Goal: Task Accomplishment & Management: Complete application form

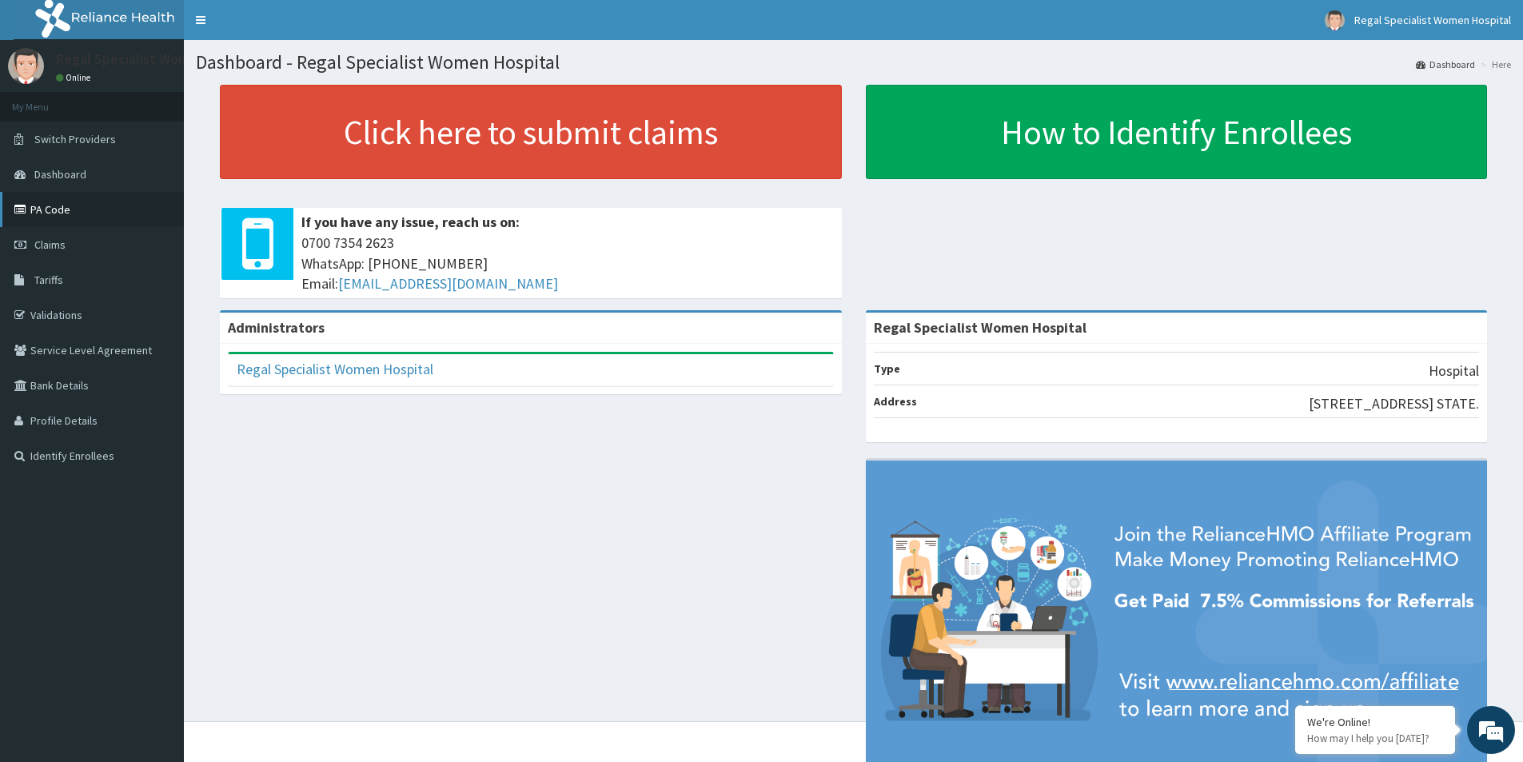
click at [62, 215] on link "PA Code" at bounding box center [92, 209] width 184 height 35
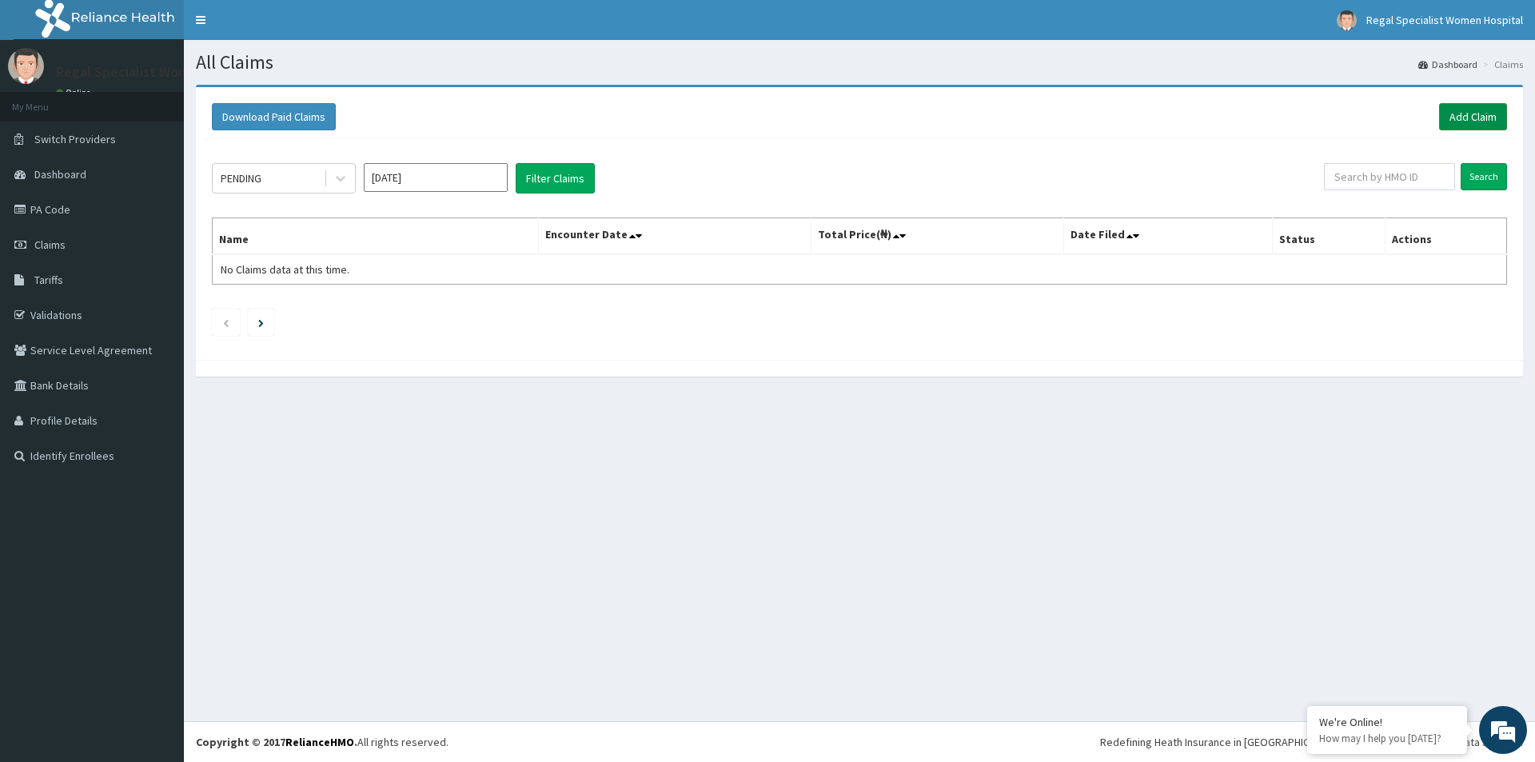
click at [1465, 118] on link "Add Claim" at bounding box center [1473, 116] width 68 height 27
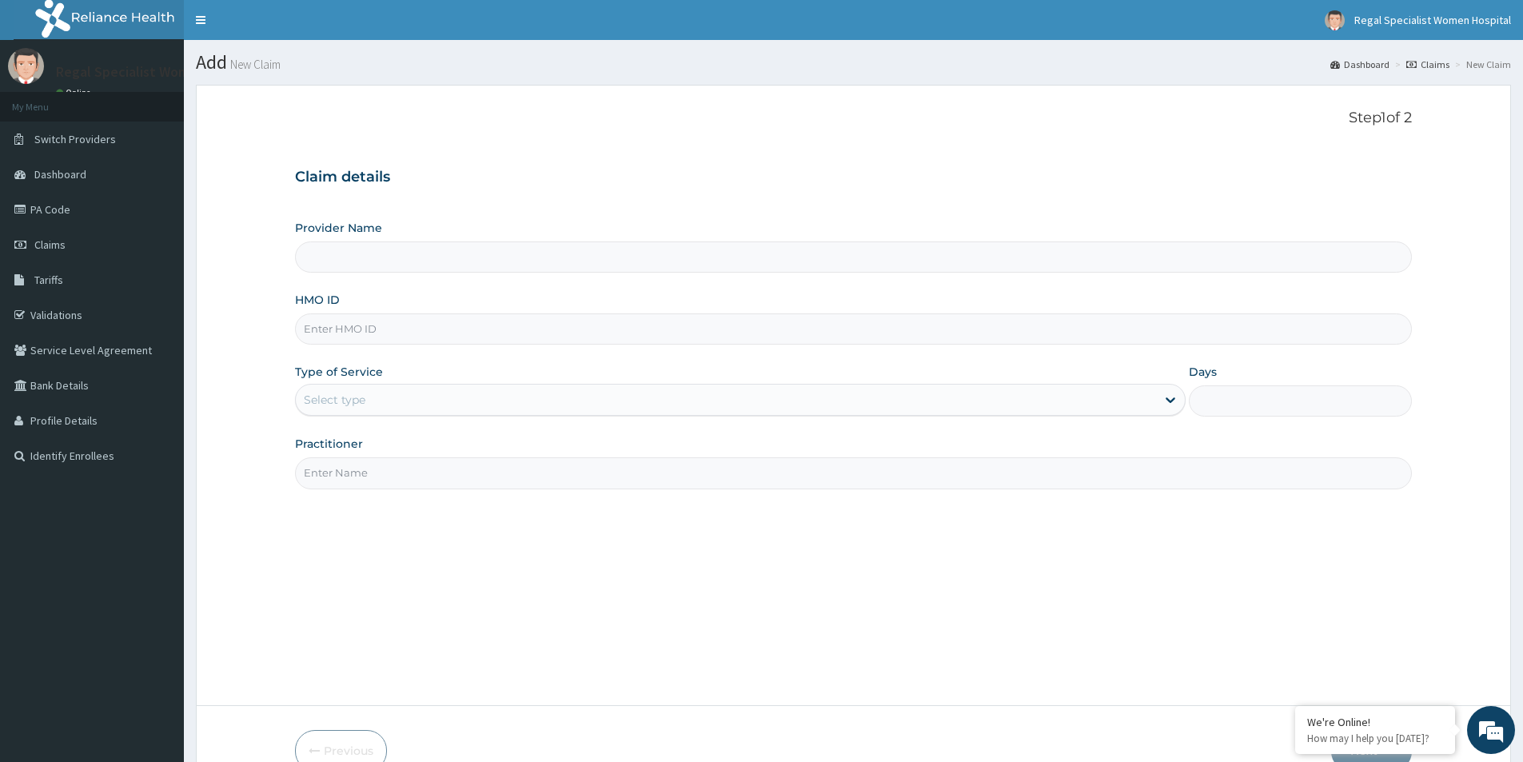
type input "Regal Specialist Women Hospital"
click at [383, 337] on input "HMO ID" at bounding box center [853, 328] width 1117 height 31
click at [380, 258] on input "Regal Specialist Women Hospital" at bounding box center [853, 257] width 1117 height 31
click at [340, 329] on input "HMO ID" at bounding box center [853, 328] width 1117 height 31
paste input "OPN/10044/A"
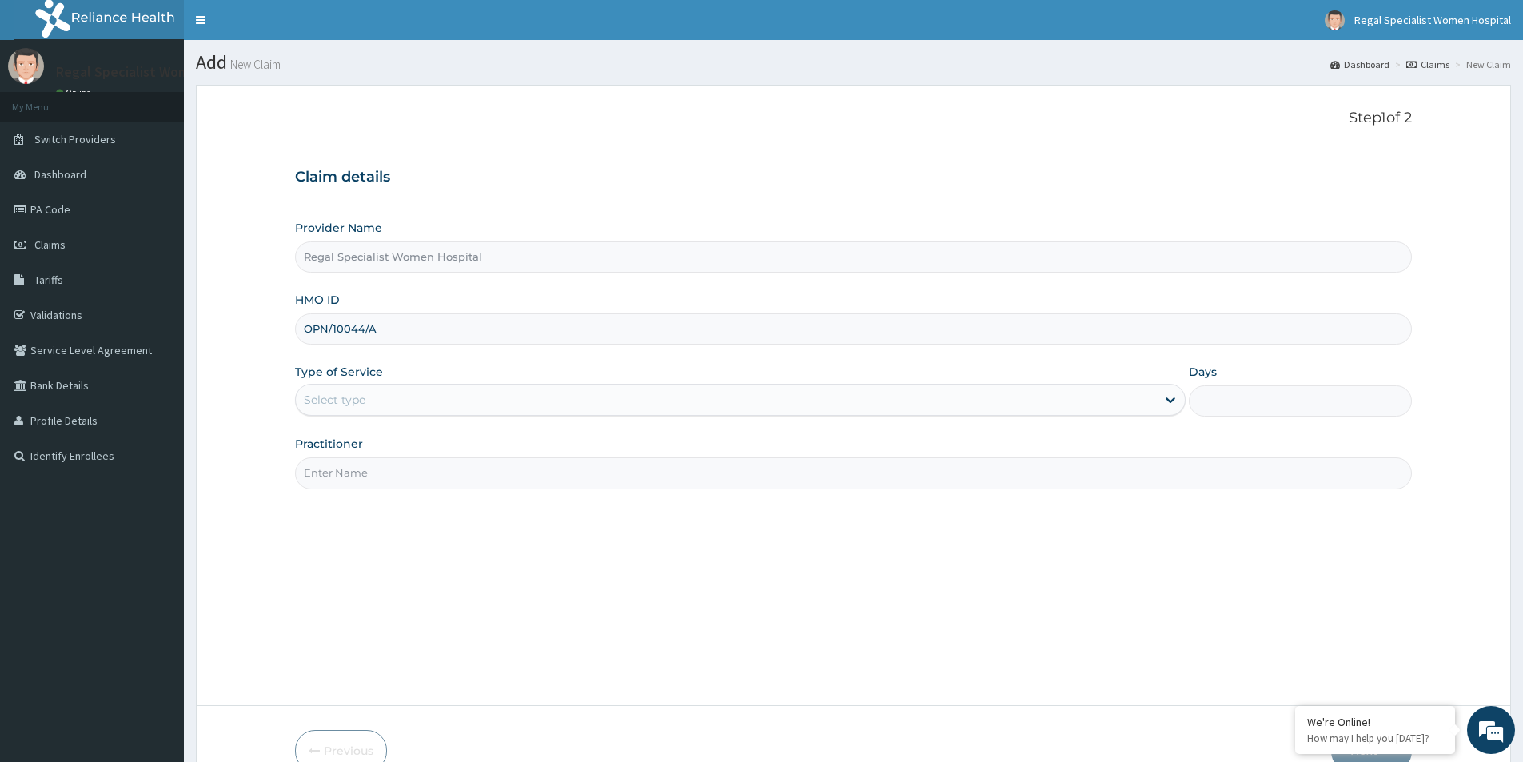
click at [333, 333] on input "OPN/10044/A" at bounding box center [853, 328] width 1117 height 31
type input "OPN/10044/A"
click at [369, 393] on div "Select type" at bounding box center [726, 400] width 860 height 26
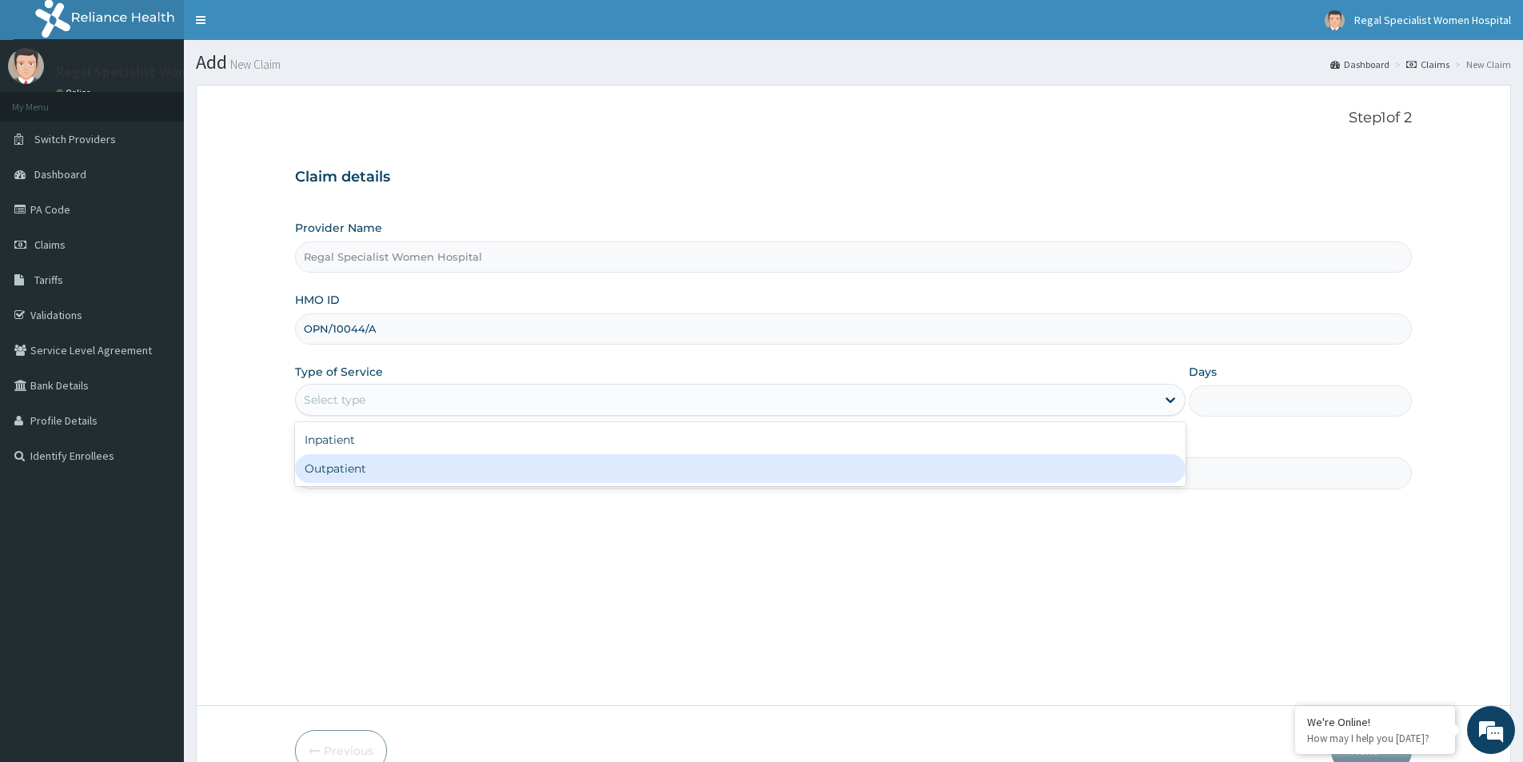
click at [317, 464] on div "Outpatient" at bounding box center [740, 468] width 891 height 29
type input "1"
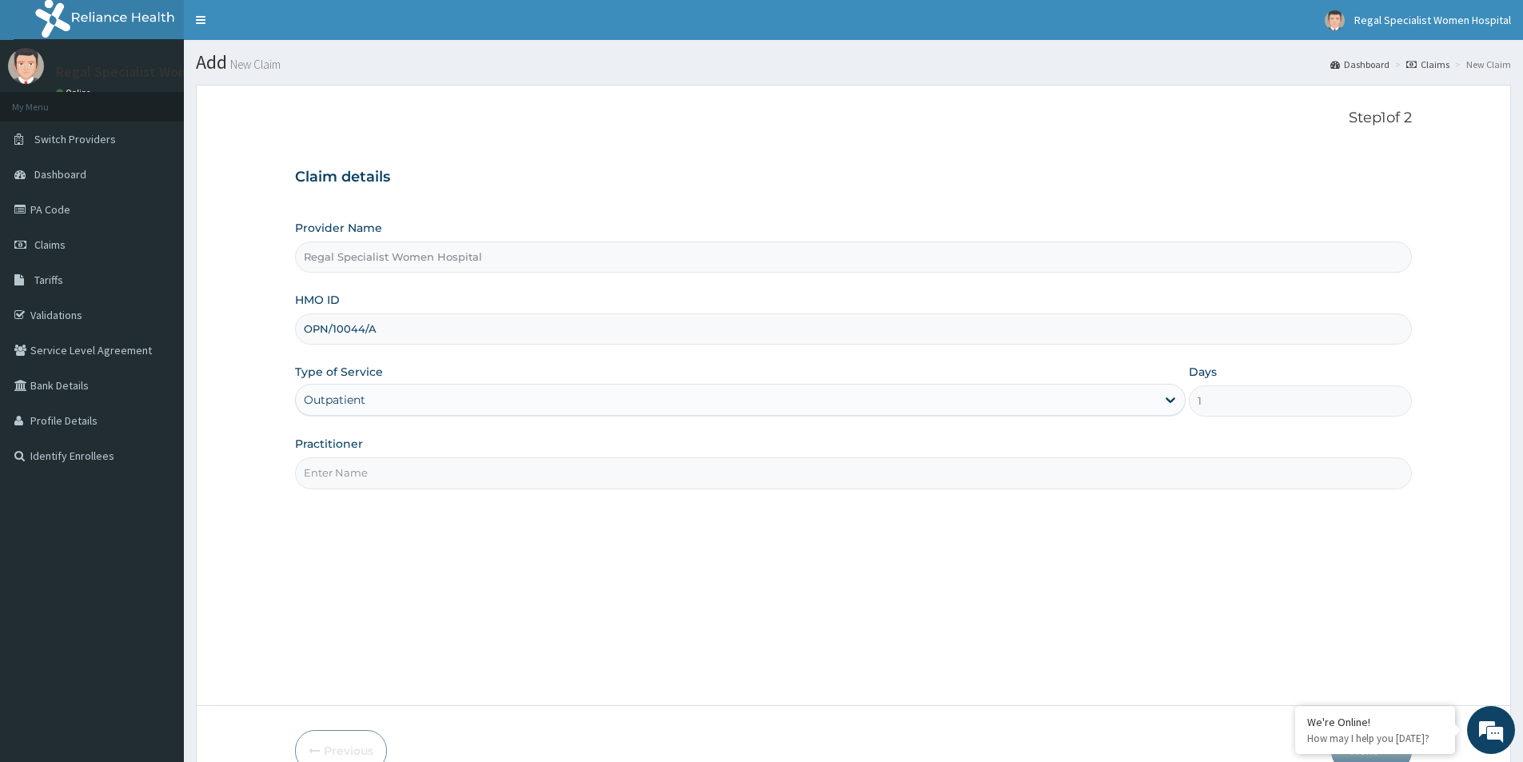
click at [322, 463] on input "Practitioner" at bounding box center [853, 472] width 1117 height 31
type input "d"
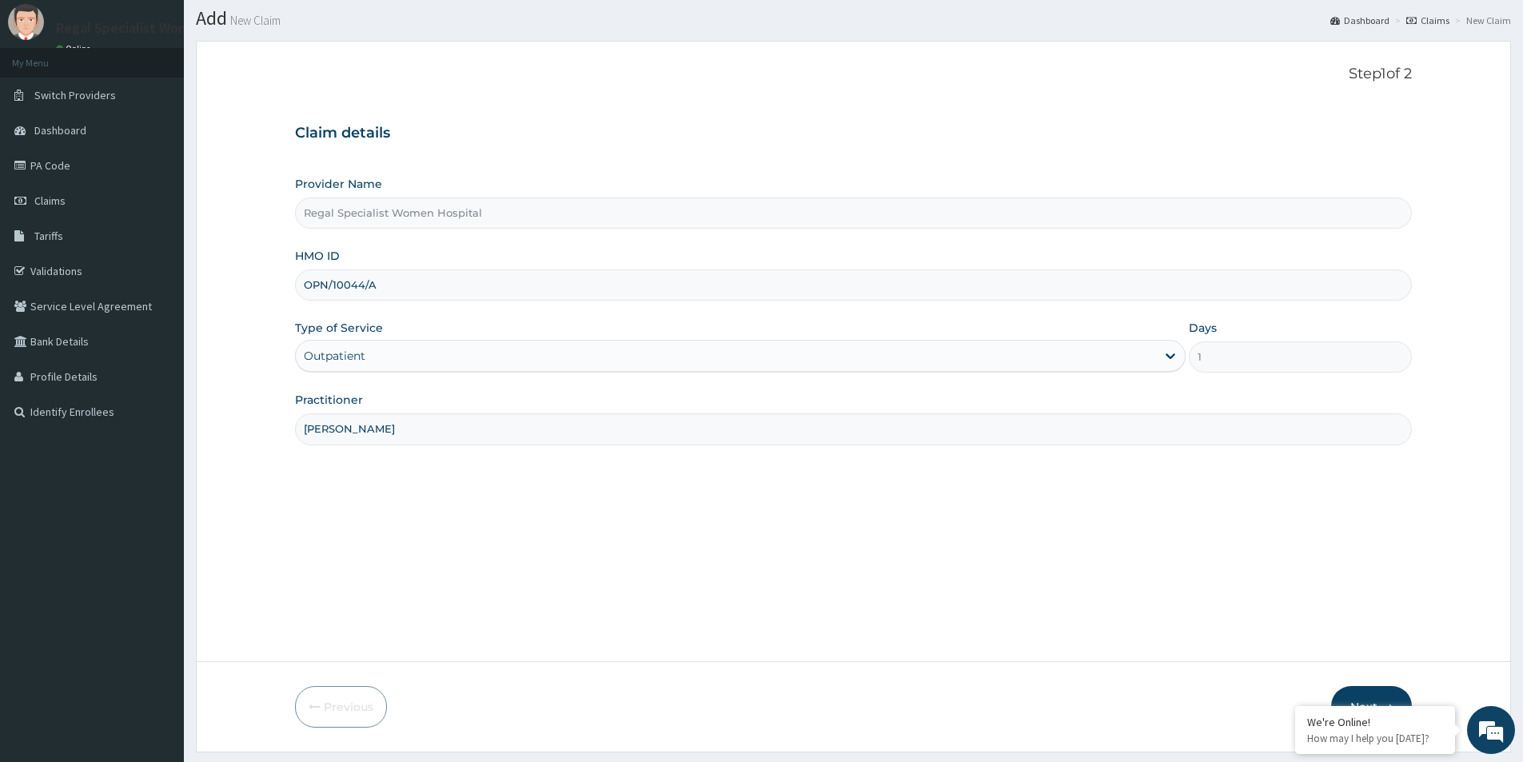
scroll to position [87, 0]
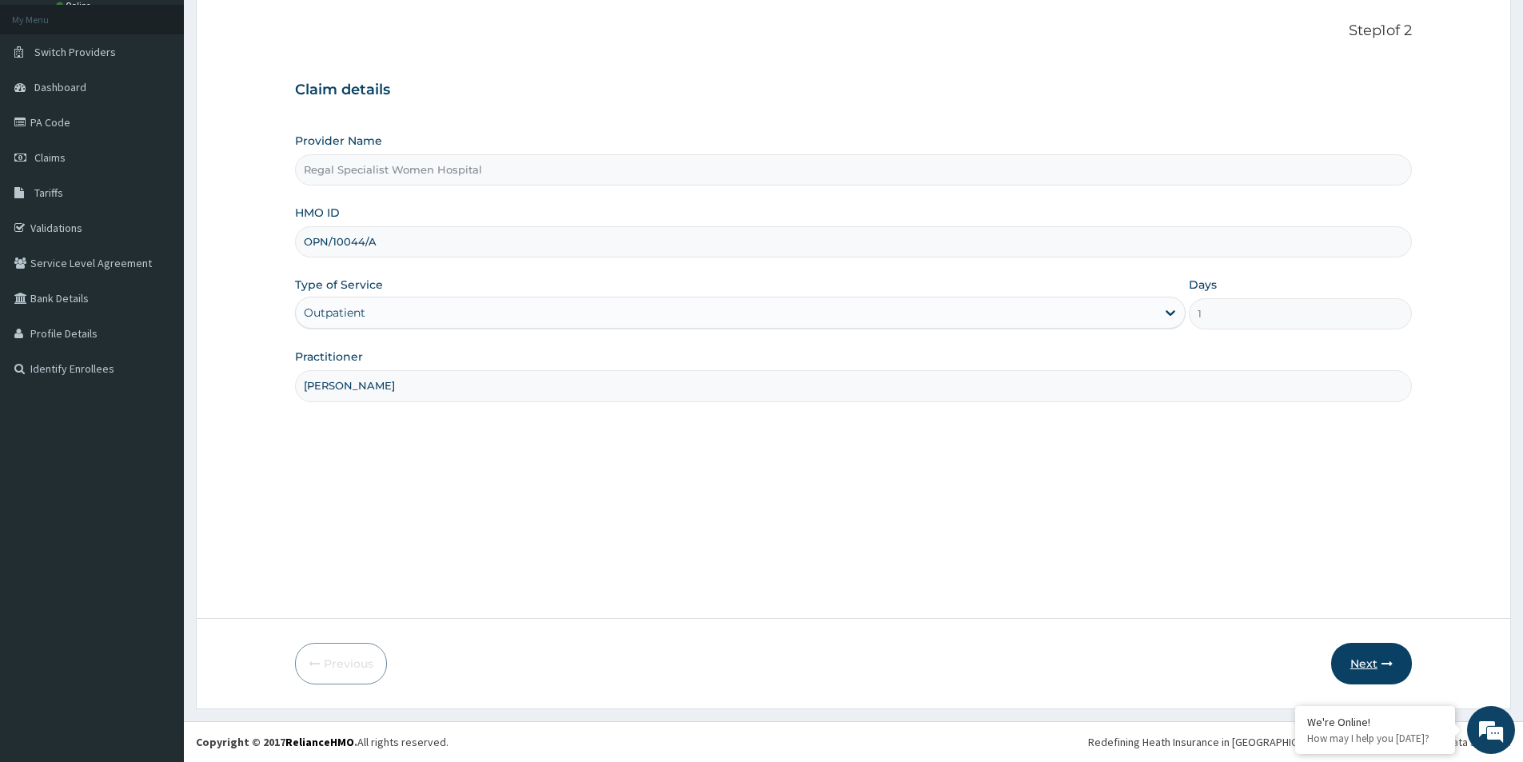
type input "DR OLUBORODE"
click at [1359, 659] on button "Next" at bounding box center [1372, 664] width 81 height 42
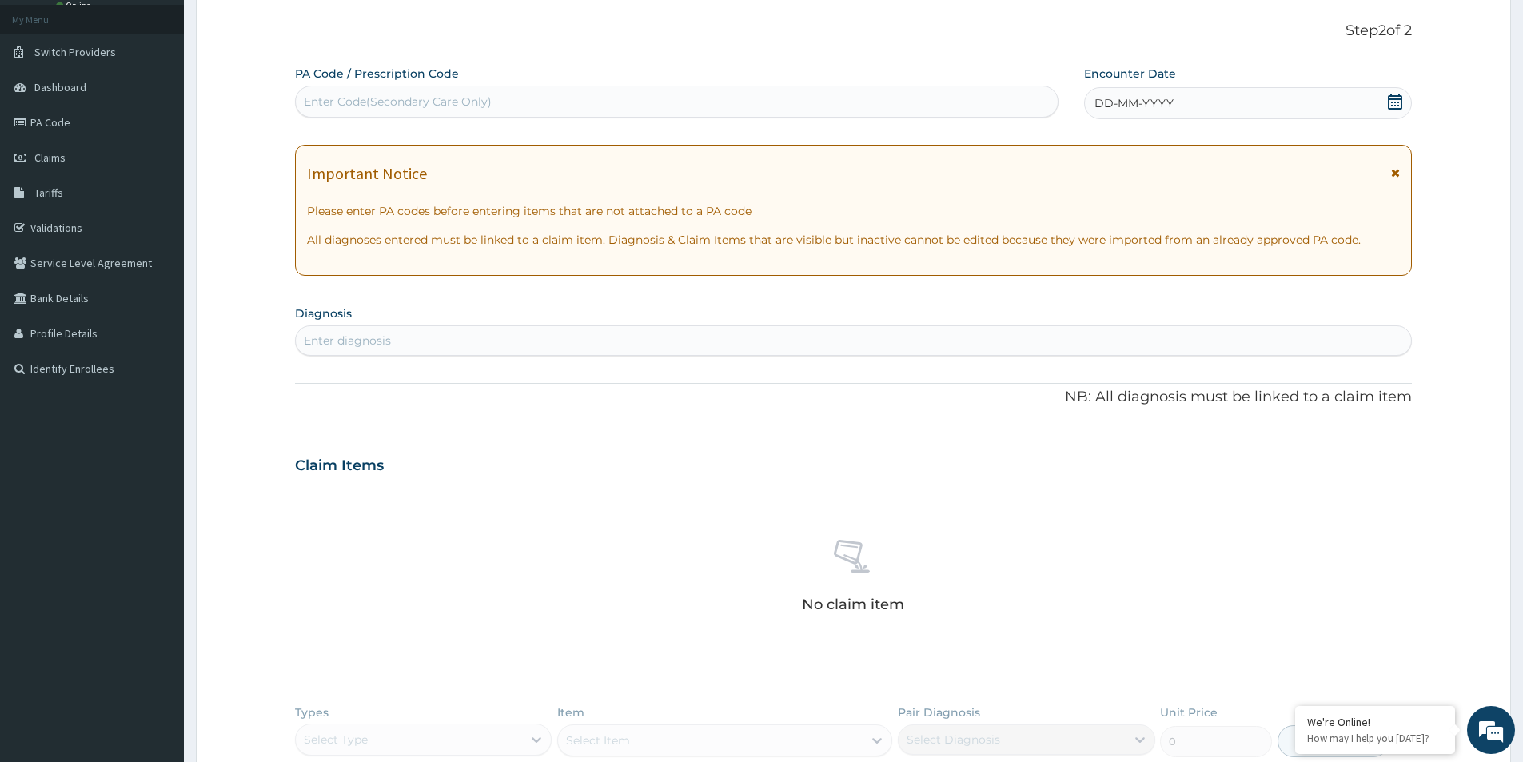
click at [589, 106] on div "Enter Code(Secondary Care Only)" at bounding box center [677, 102] width 762 height 26
click at [588, 103] on div "Enter Code(Secondary Care Only)" at bounding box center [677, 102] width 762 height 26
type input "PA"
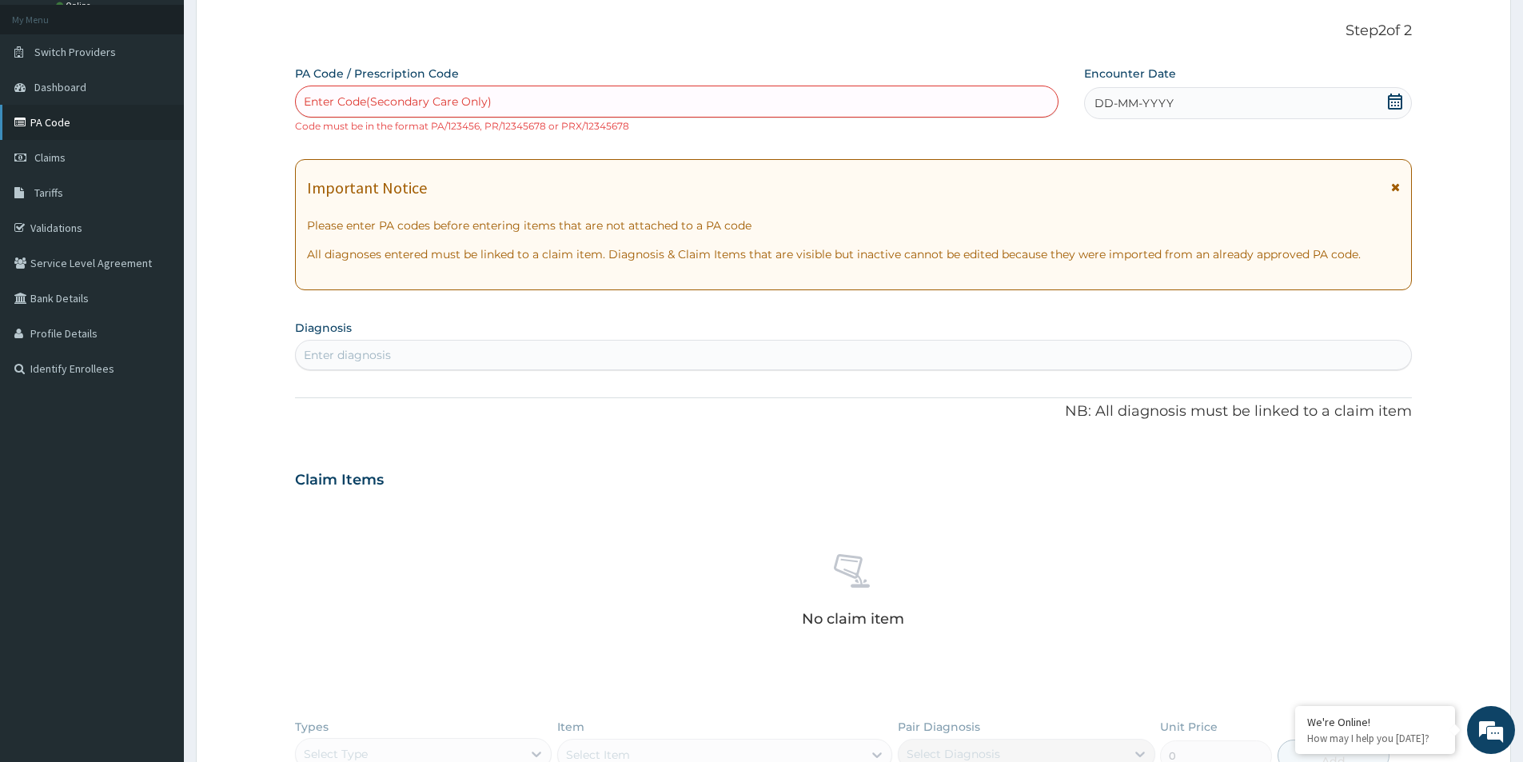
click at [57, 114] on link "PA Code" at bounding box center [92, 122] width 184 height 35
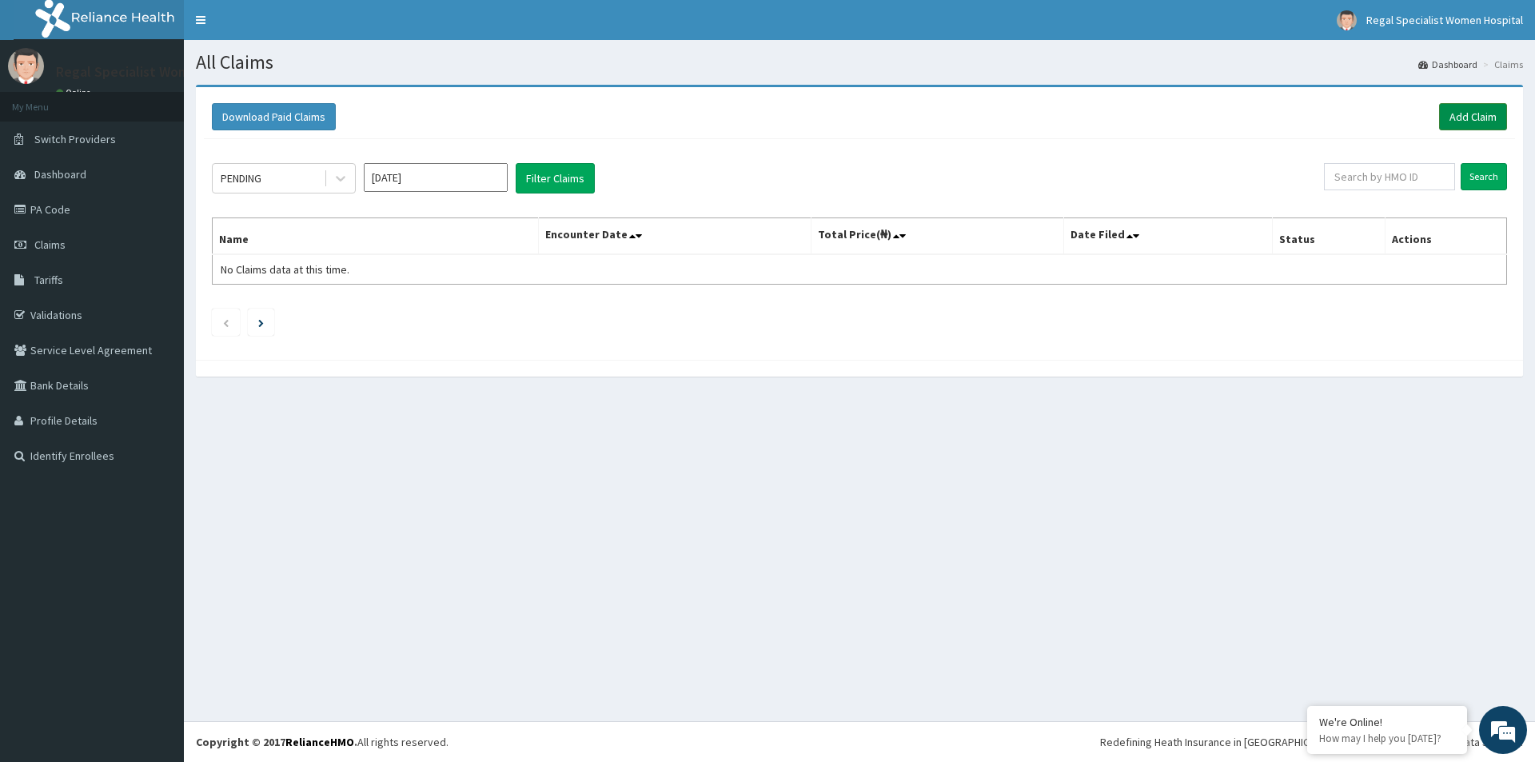
click at [1496, 115] on link "Add Claim" at bounding box center [1473, 116] width 68 height 27
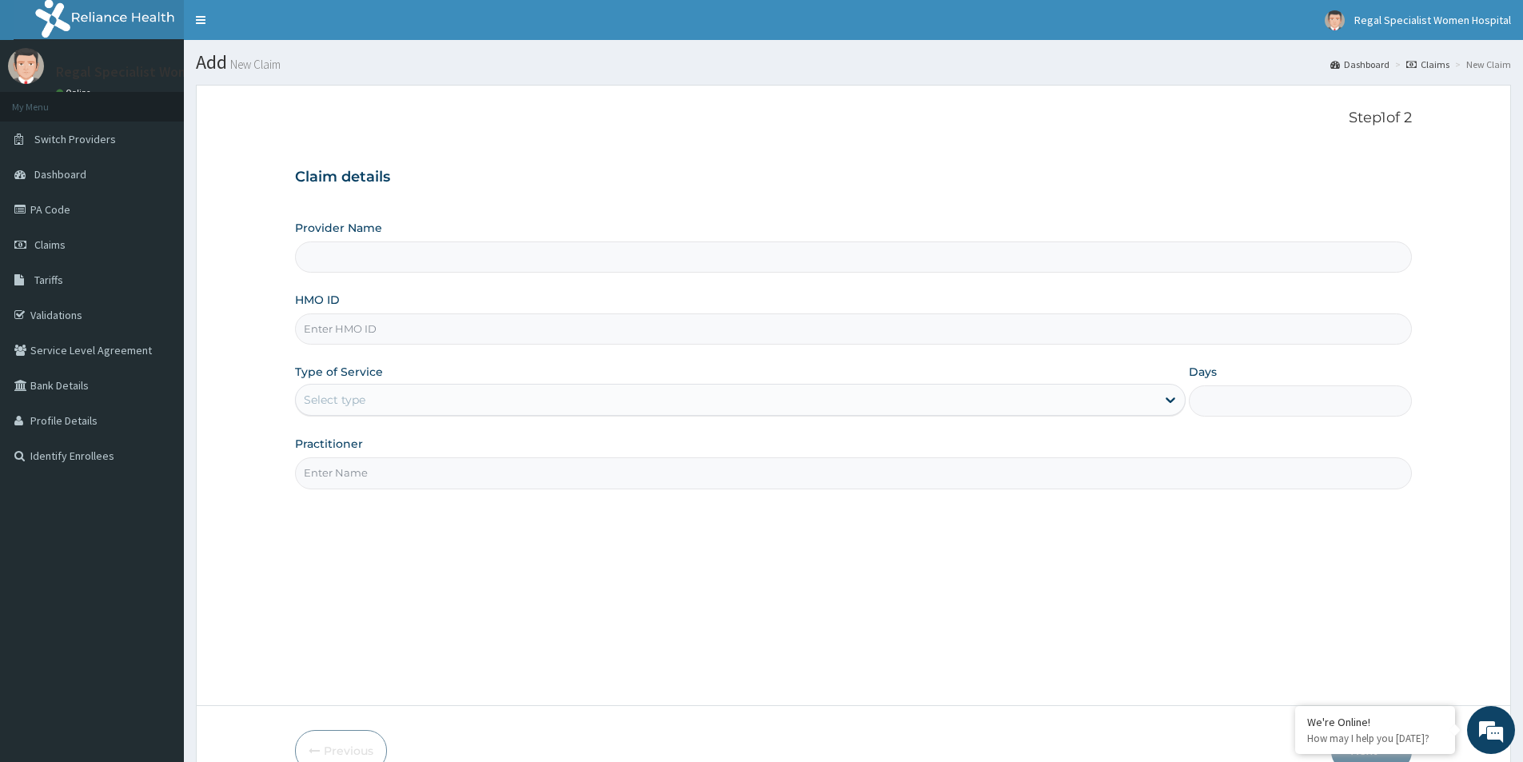
click at [359, 266] on input "Provider Name" at bounding box center [853, 257] width 1117 height 31
click at [334, 322] on input "HMO ID" at bounding box center [853, 328] width 1117 height 31
type input "Regal Specialist Women Hospital"
paste input "OPN/10044/A"
type input "OPN/10044/A"
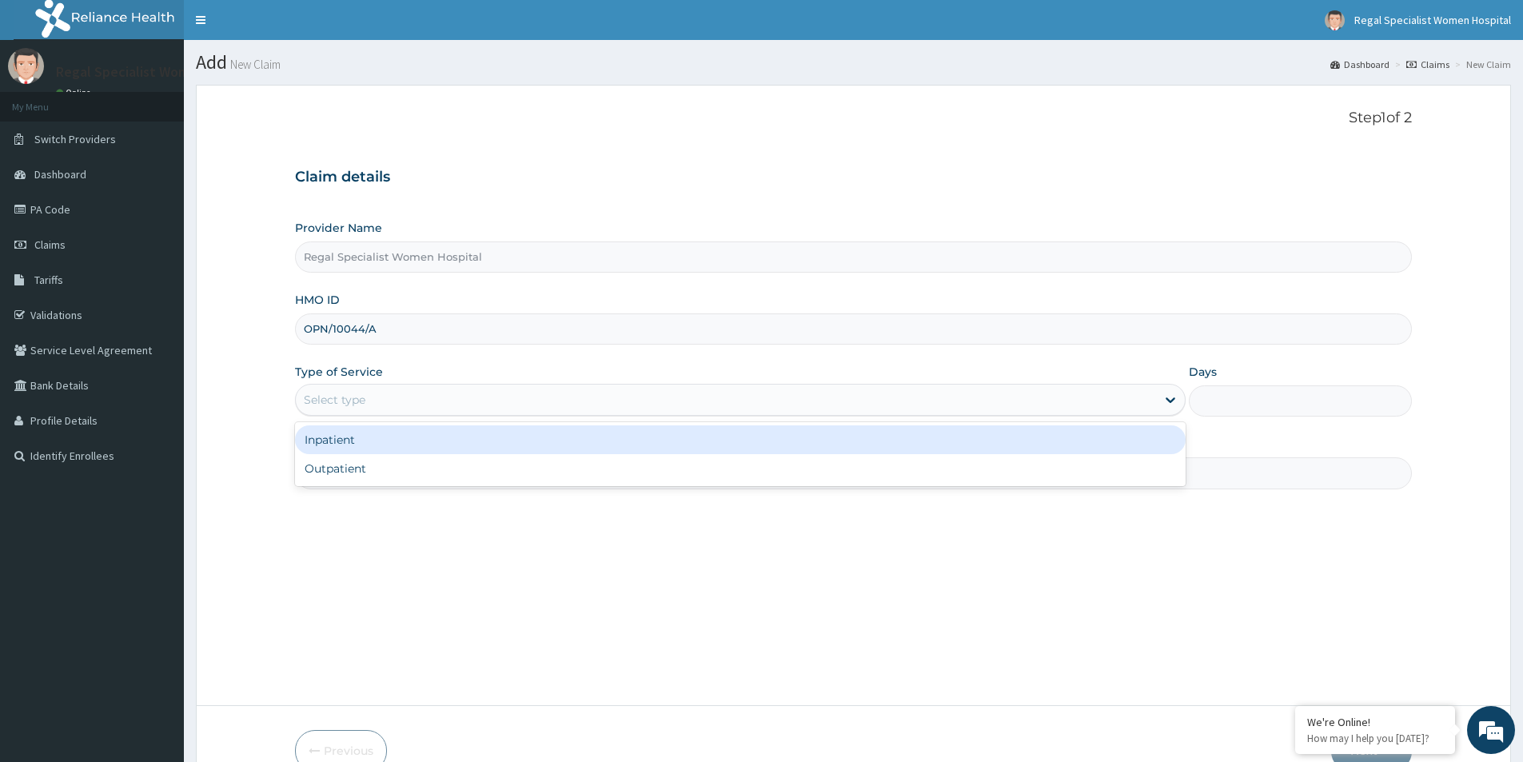
click at [358, 405] on div "Select type" at bounding box center [335, 400] width 62 height 16
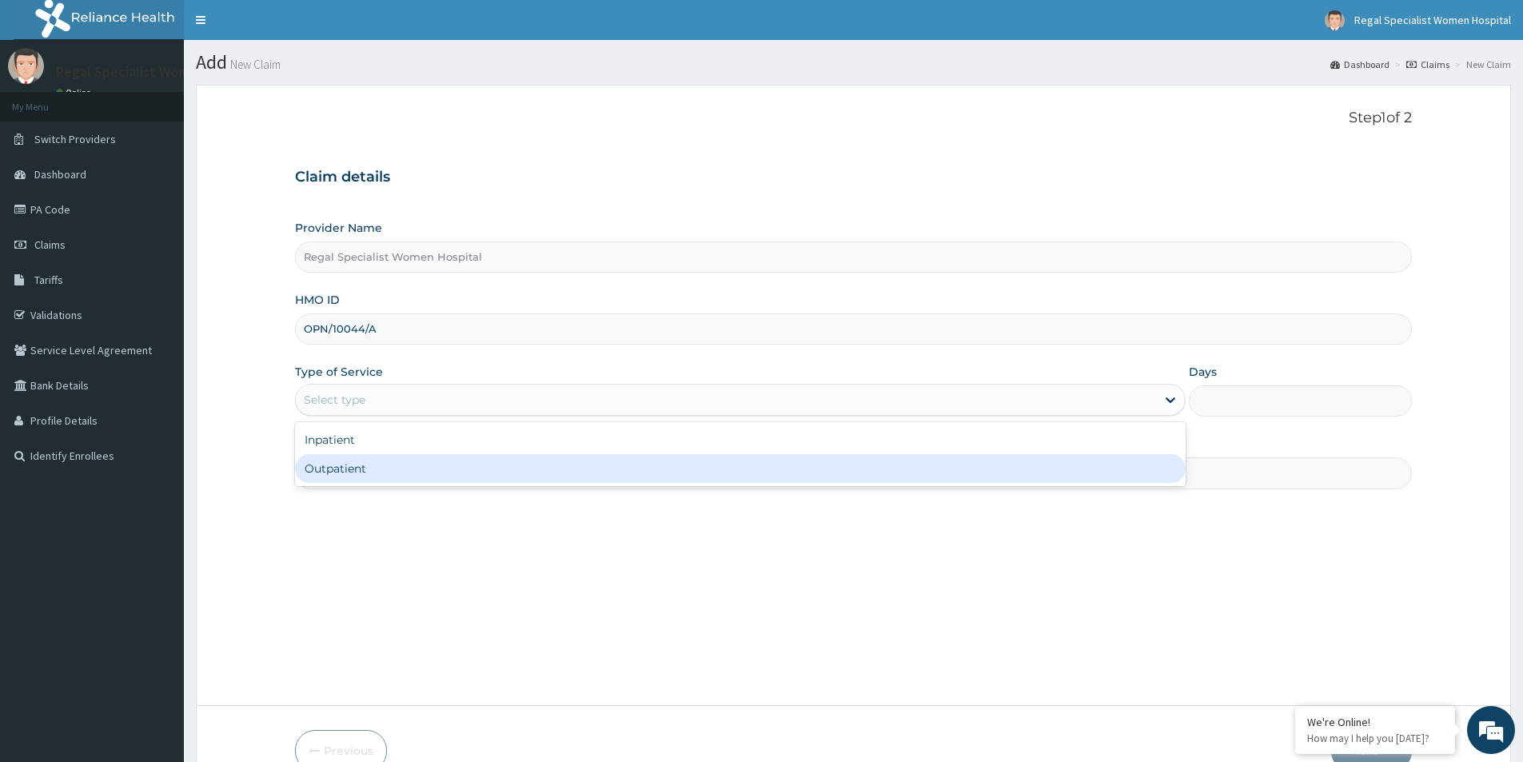
click at [354, 457] on div "Outpatient" at bounding box center [740, 468] width 891 height 29
type input "1"
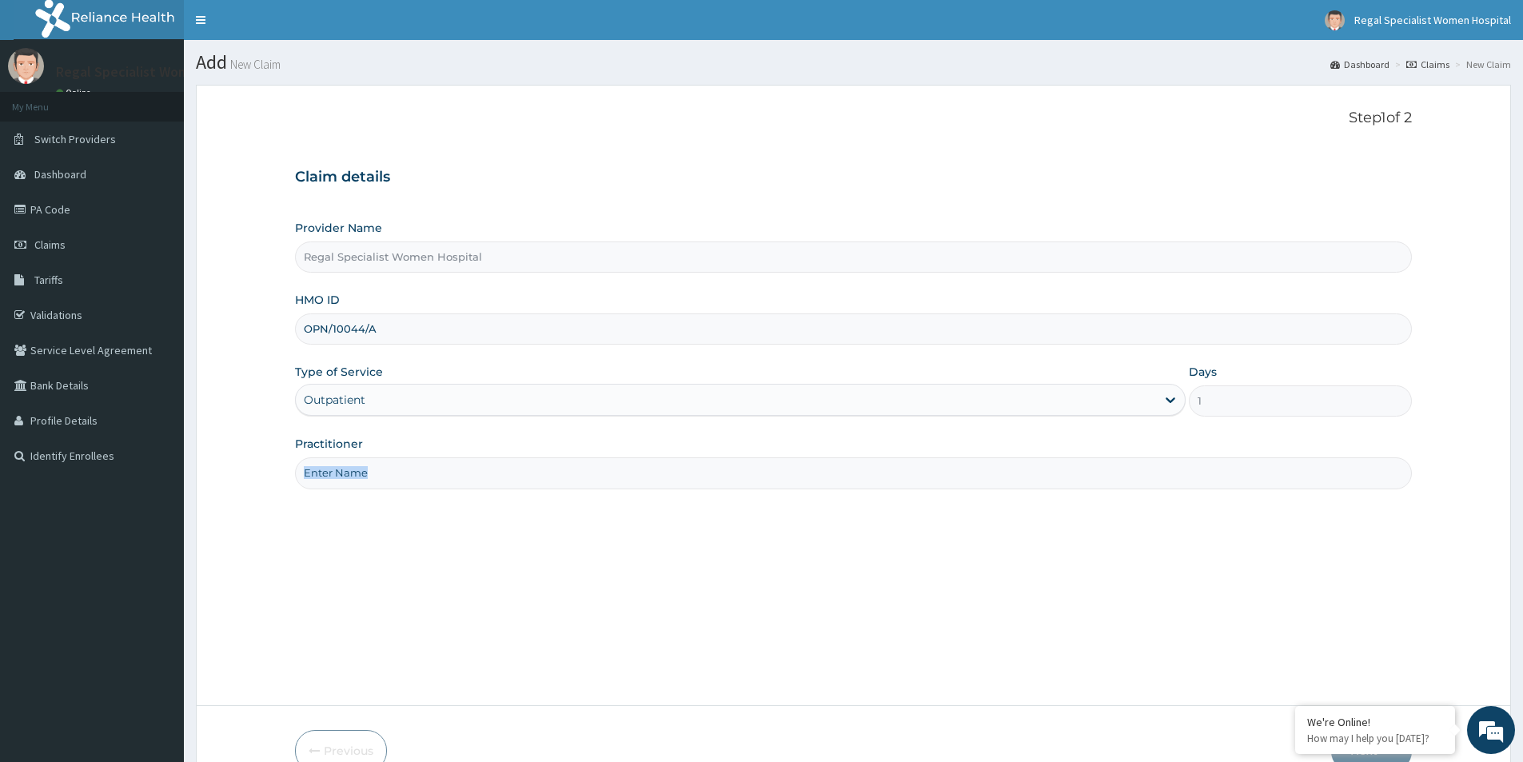
drag, startPoint x: 354, startPoint y: 456, endPoint x: 357, endPoint y: 471, distance: 15.5
click at [357, 457] on div "Practitioner" at bounding box center [853, 462] width 1117 height 53
drag, startPoint x: 361, startPoint y: 465, endPoint x: 352, endPoint y: 435, distance: 31.6
click at [361, 465] on input "Practitioner" at bounding box center [853, 472] width 1117 height 31
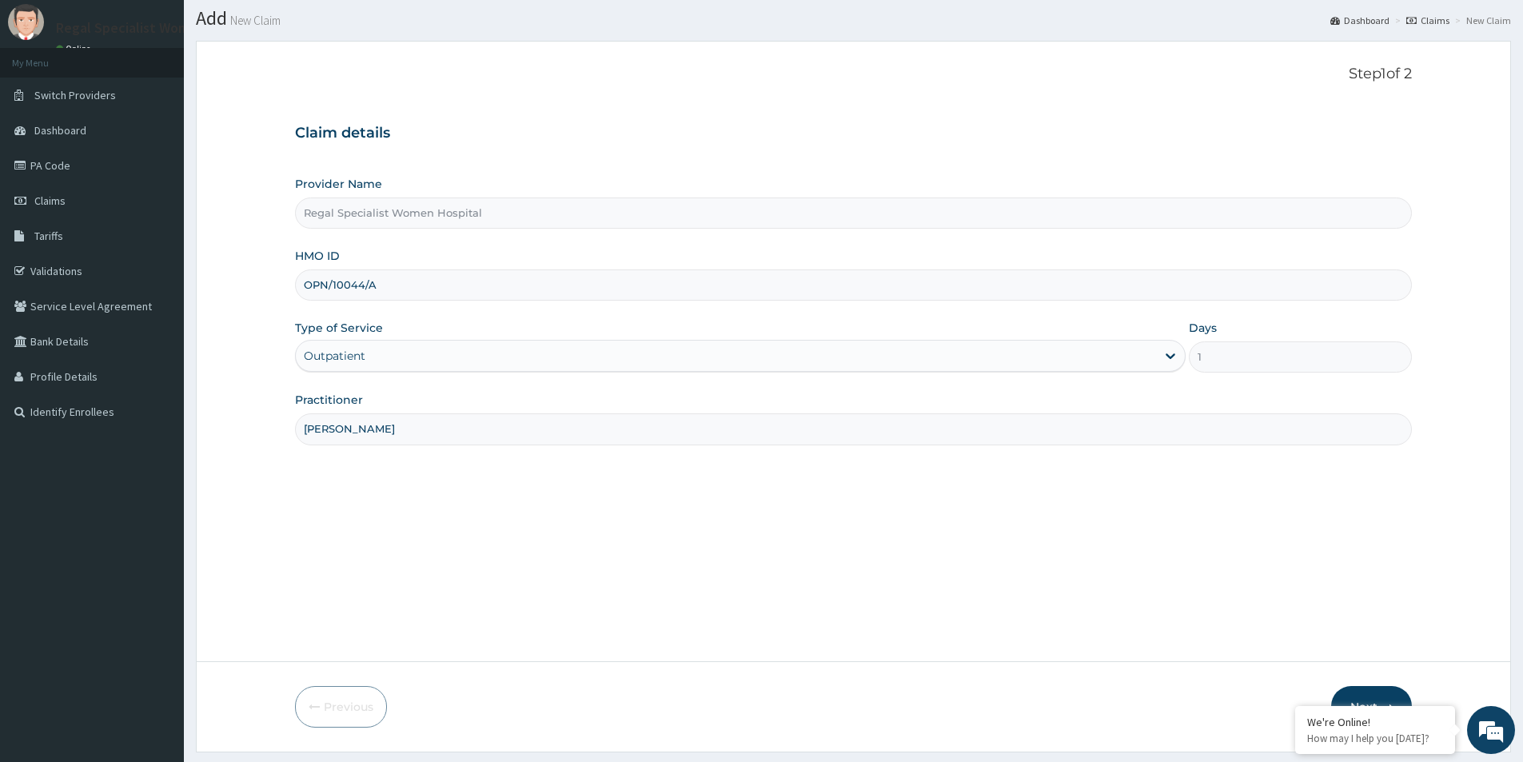
scroll to position [87, 0]
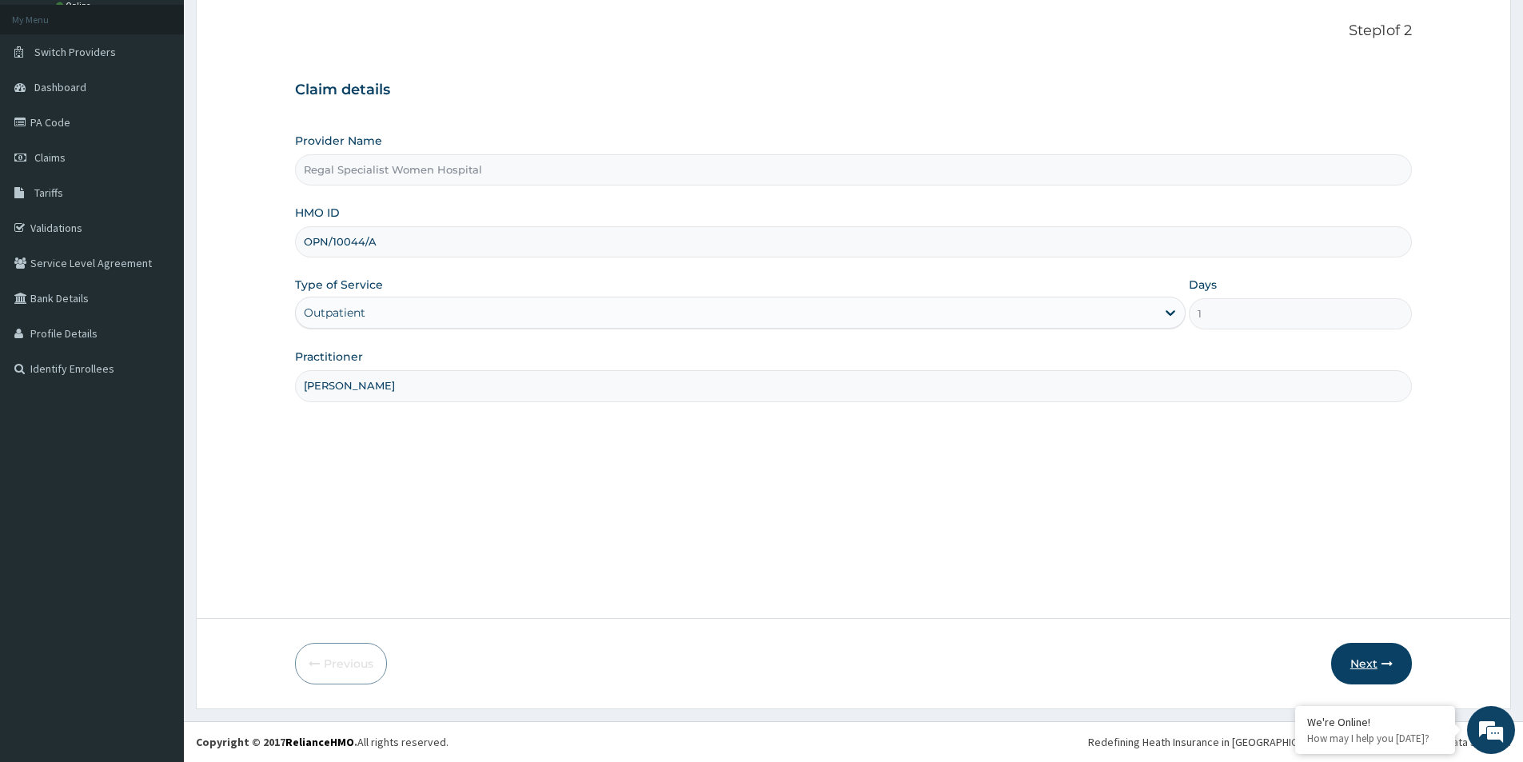
type input "DR OLUBORODE"
click at [1368, 663] on button "Next" at bounding box center [1372, 664] width 81 height 42
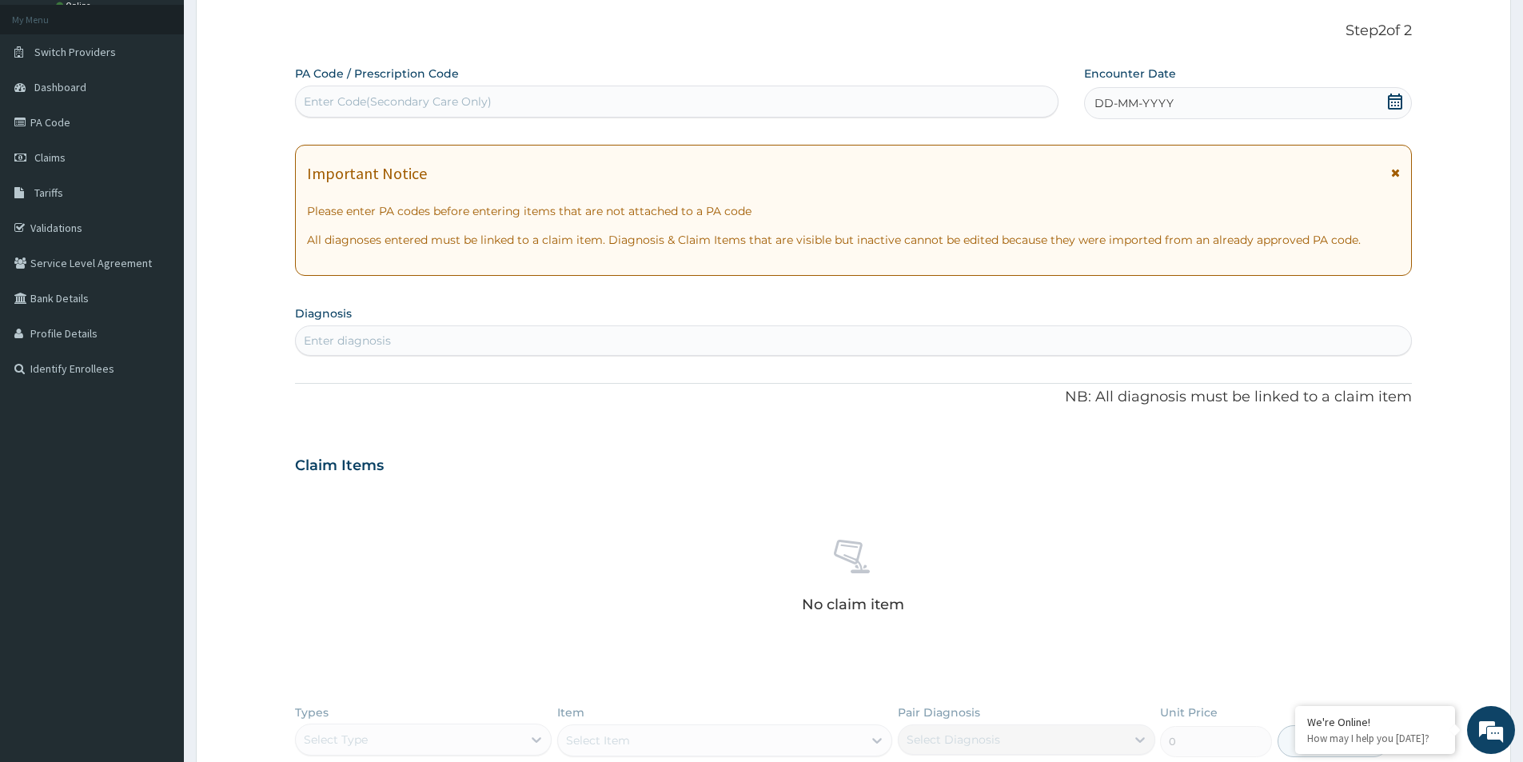
click at [487, 100] on div "Enter Code(Secondary Care Only)" at bounding box center [398, 102] width 188 height 16
type input "PA/00651E"
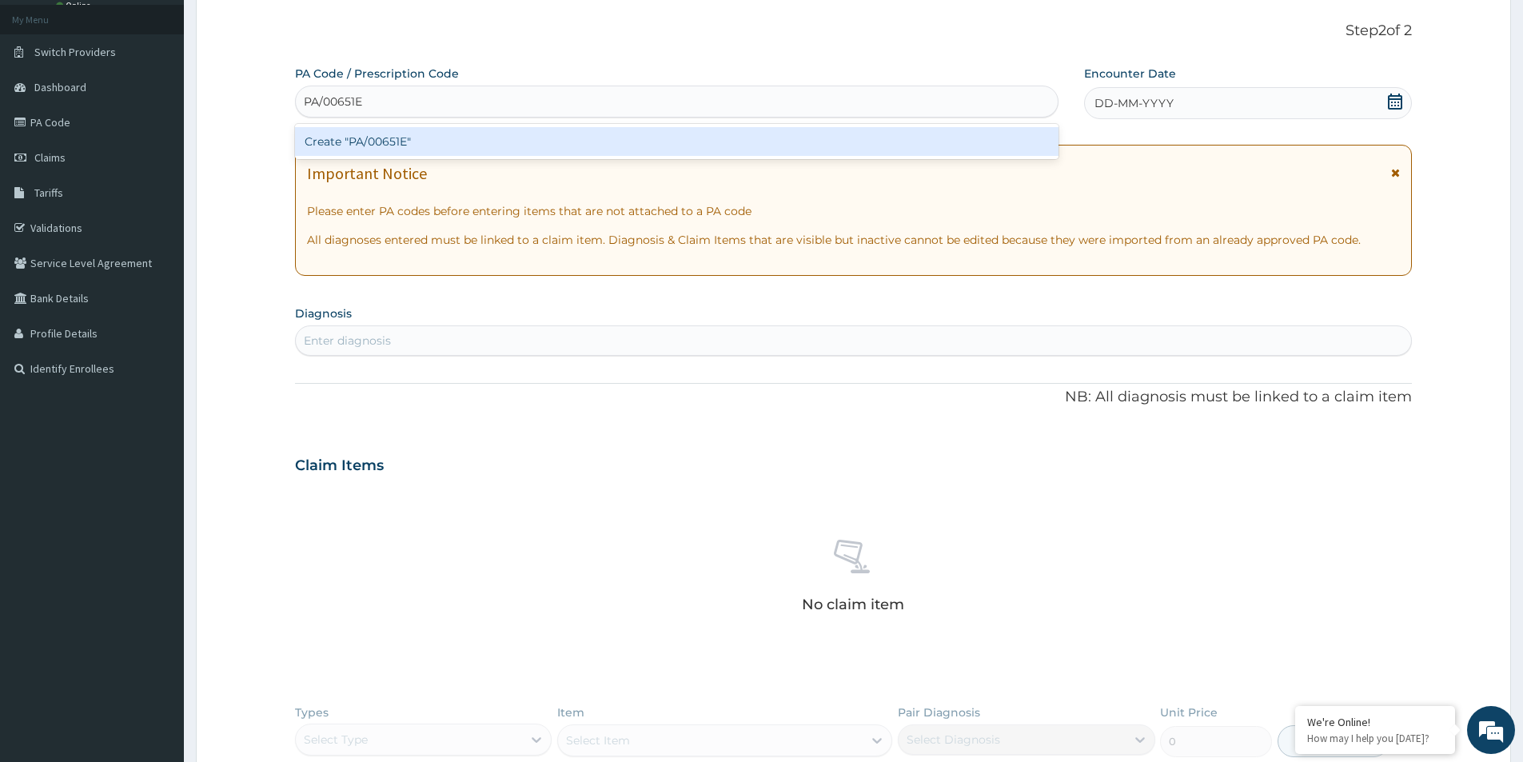
click at [420, 147] on div "Create "PA/00651E"" at bounding box center [677, 141] width 764 height 29
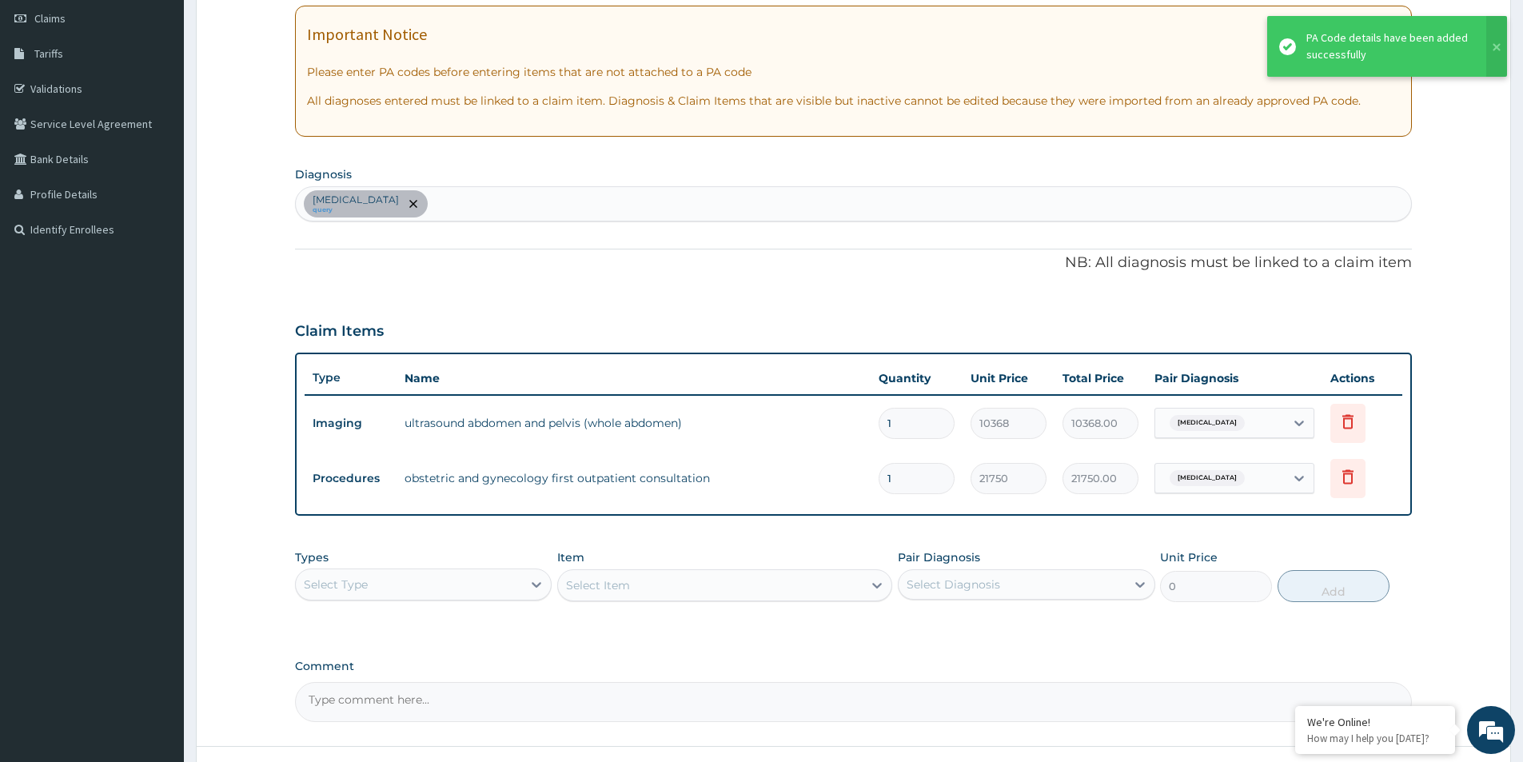
scroll to position [354, 0]
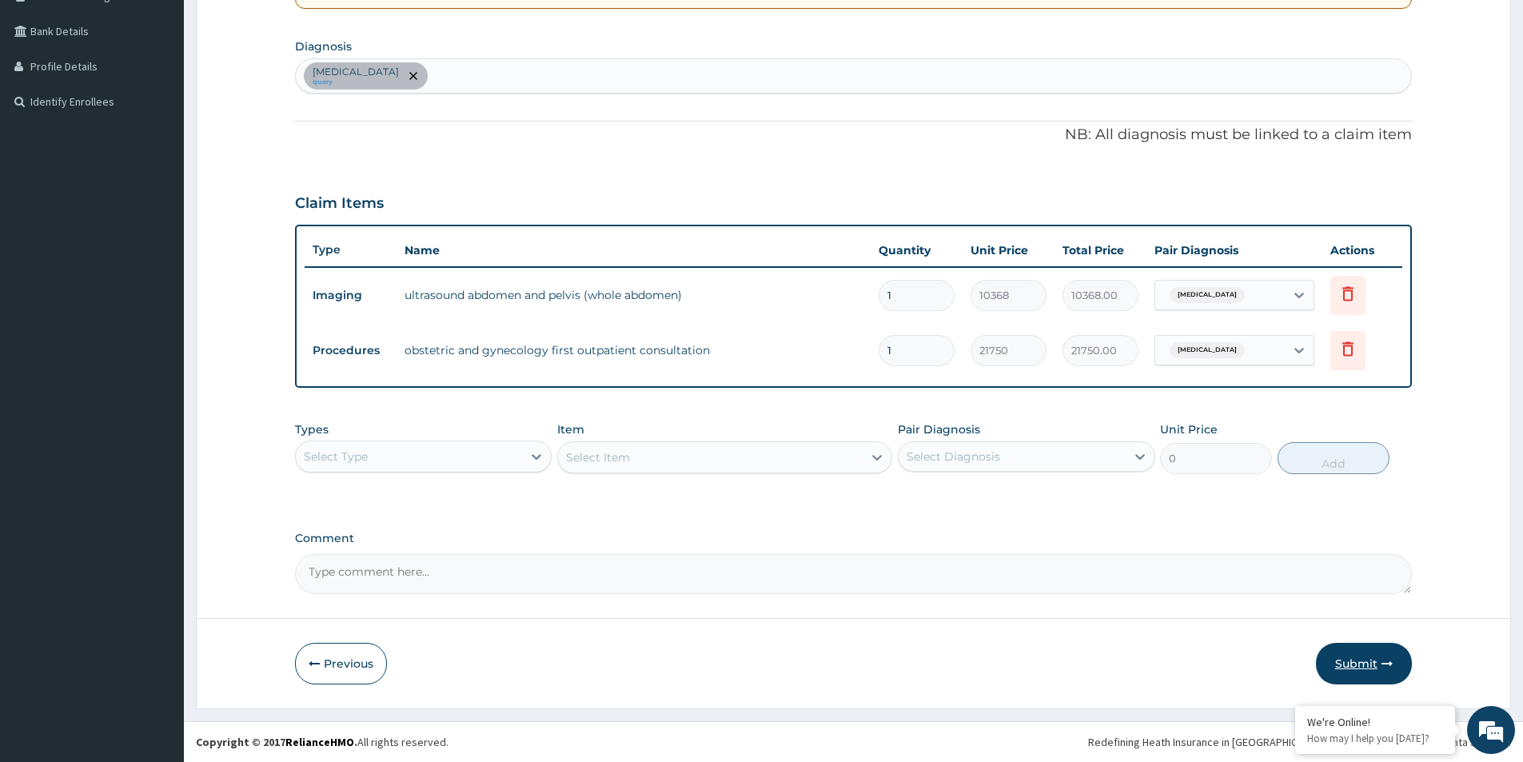
click at [1352, 666] on button "Submit" at bounding box center [1364, 664] width 96 height 42
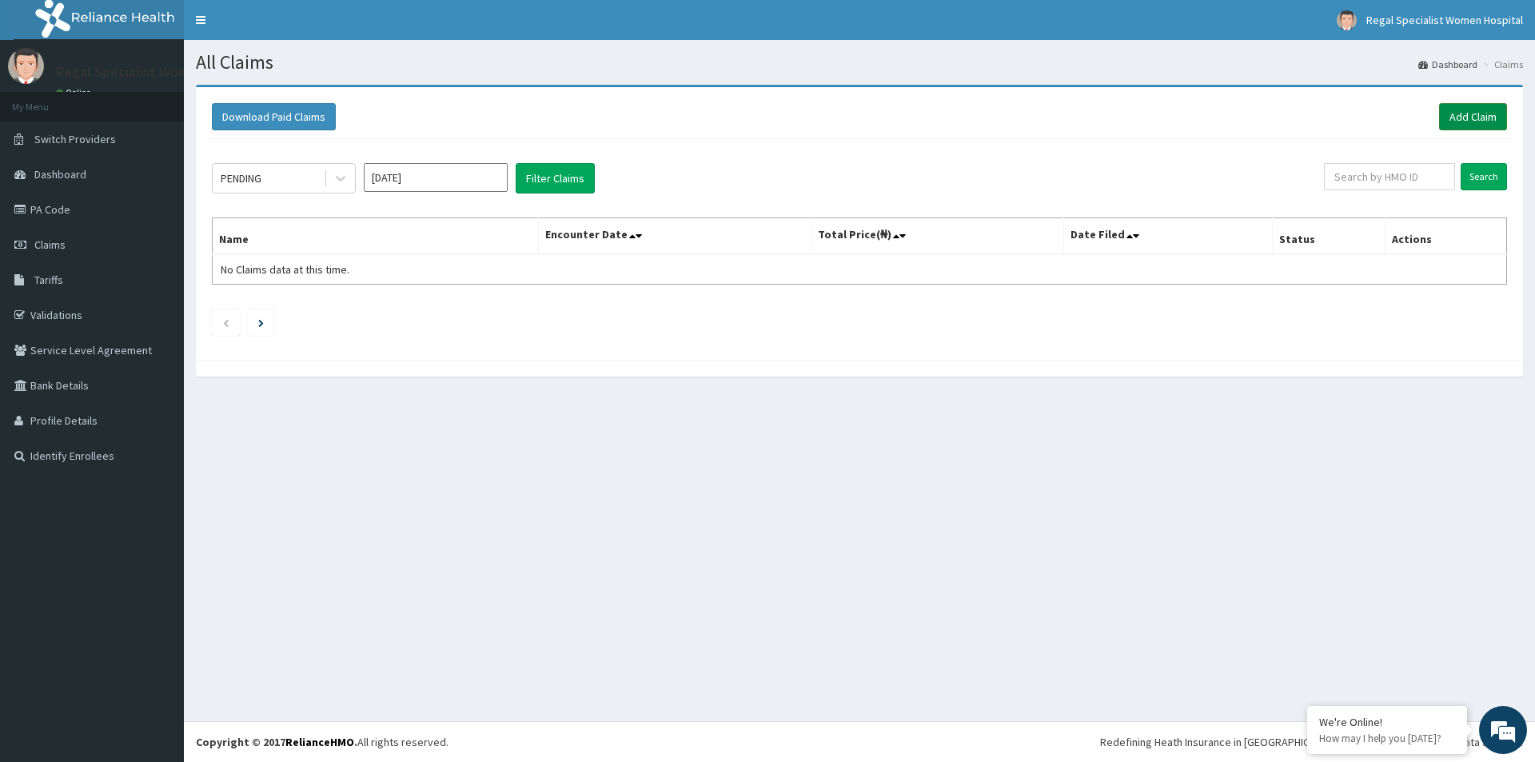
click at [1480, 117] on link "Add Claim" at bounding box center [1473, 116] width 68 height 27
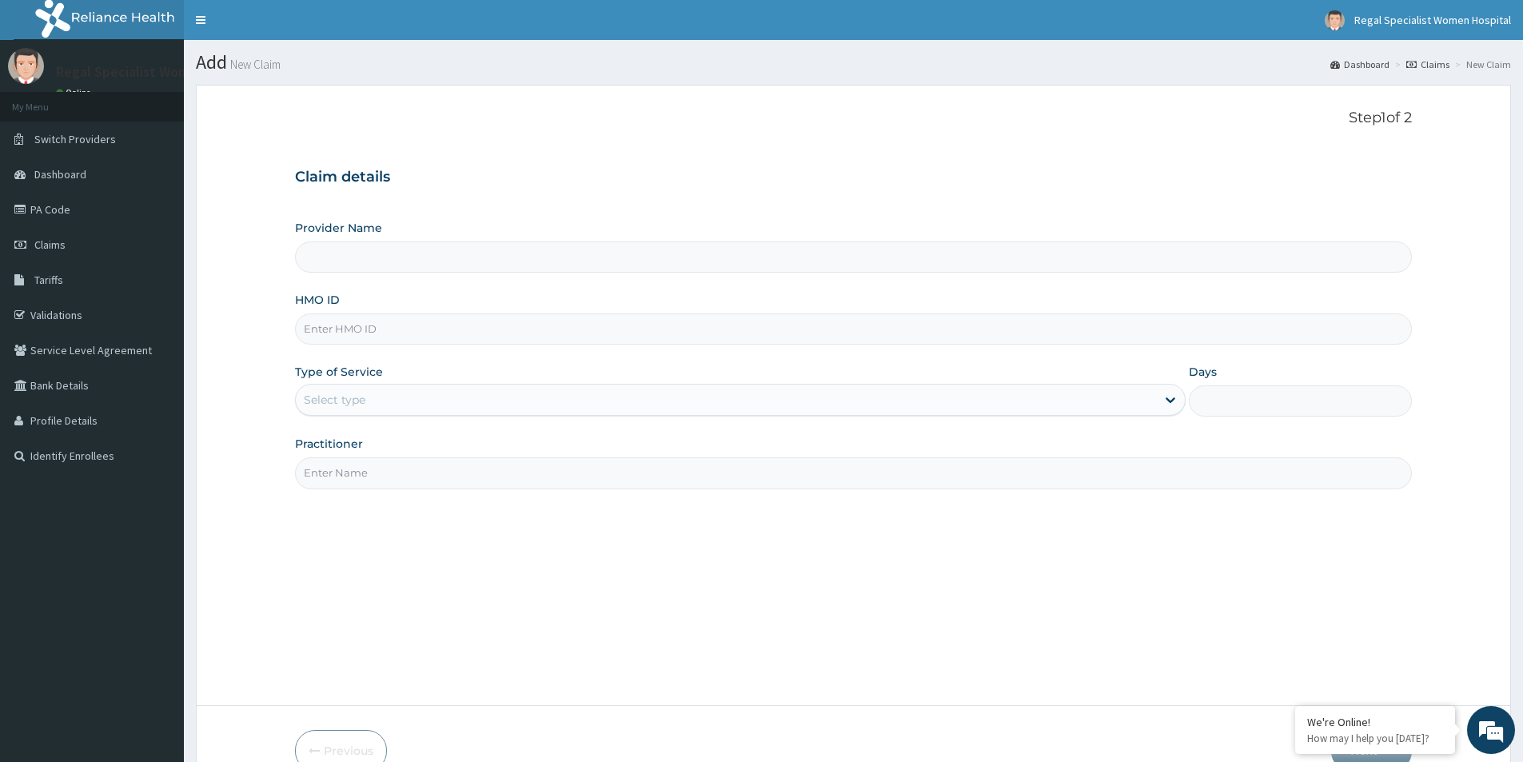
click at [353, 324] on input "HMO ID" at bounding box center [853, 328] width 1117 height 31
paste input "OPN/10044/A"
type input "OPN/10044/A"
type input "Regal Specialist Women Hospital"
type input "OPN/10044/A"
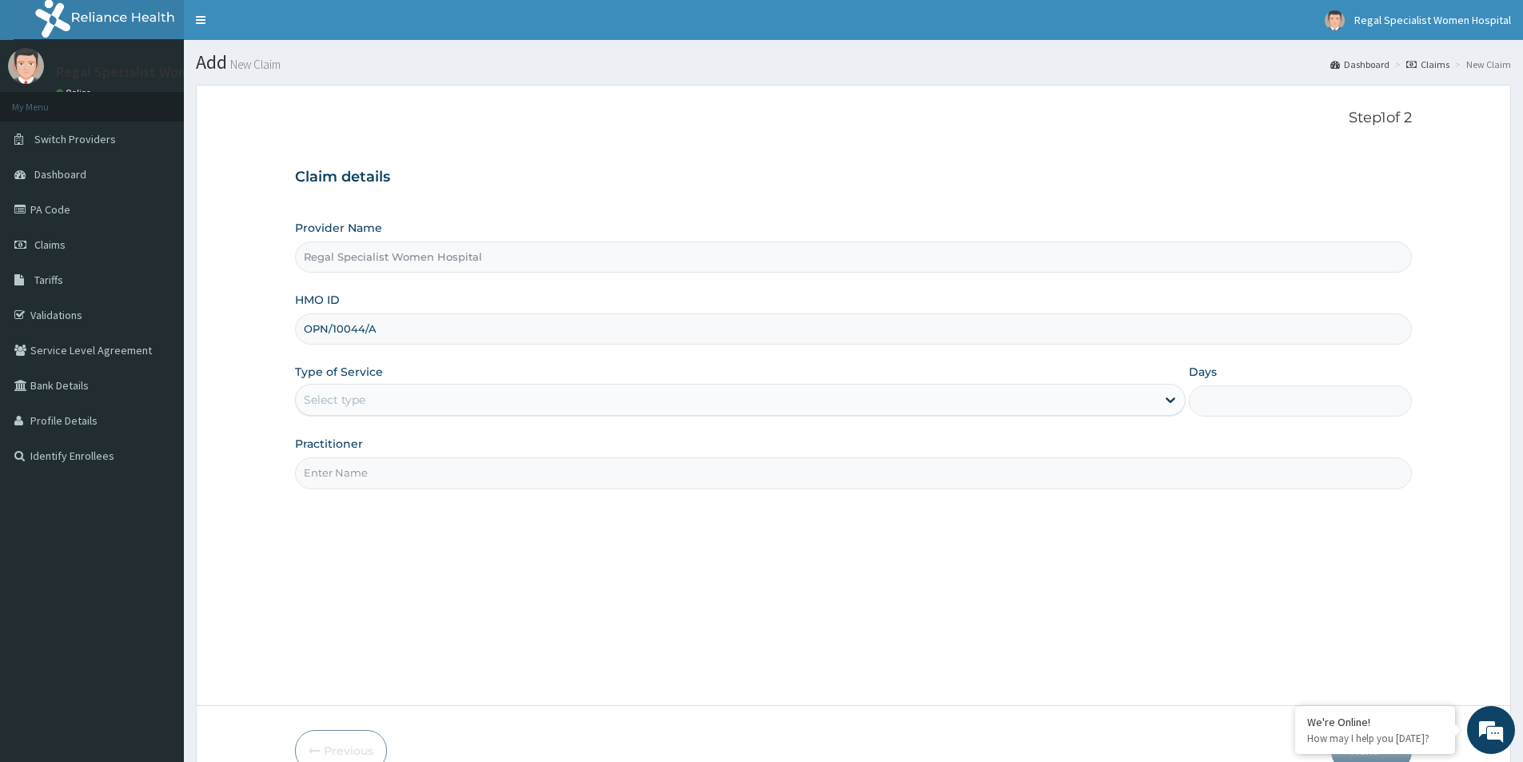
click at [353, 408] on div "Select type" at bounding box center [335, 400] width 62 height 16
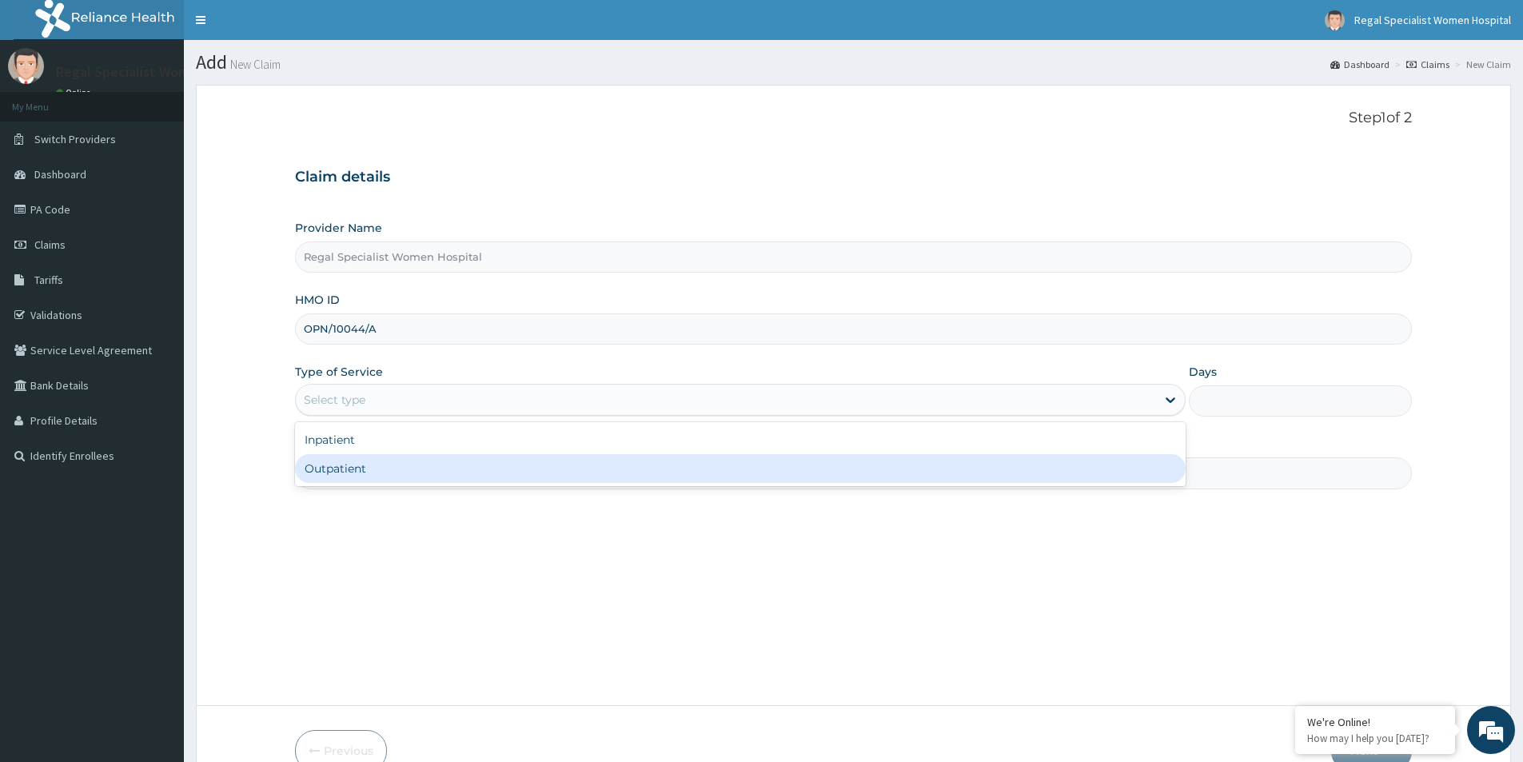
click at [342, 468] on div "Outpatient" at bounding box center [740, 468] width 891 height 29
type input "1"
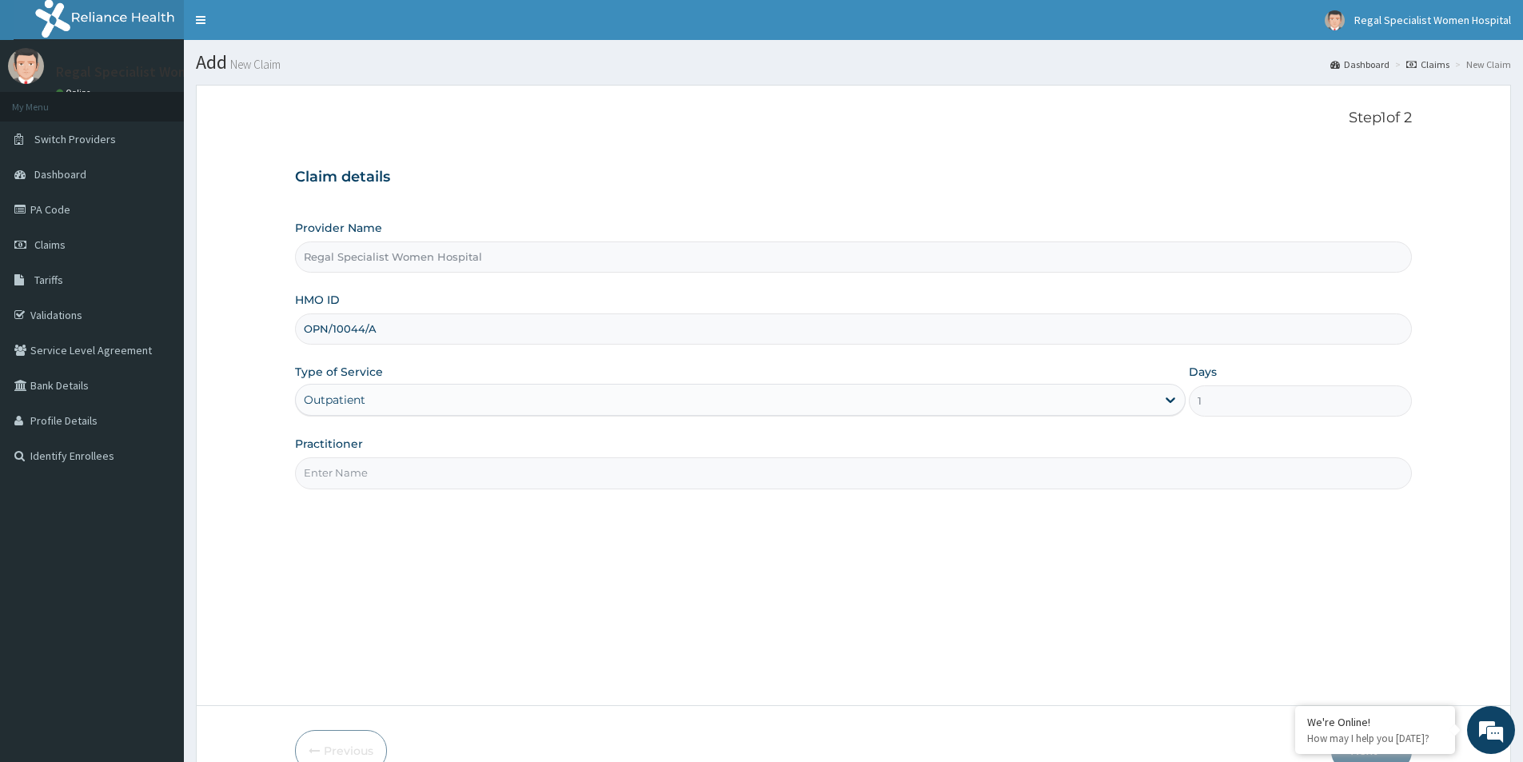
click at [344, 463] on input "Practitioner" at bounding box center [853, 472] width 1117 height 31
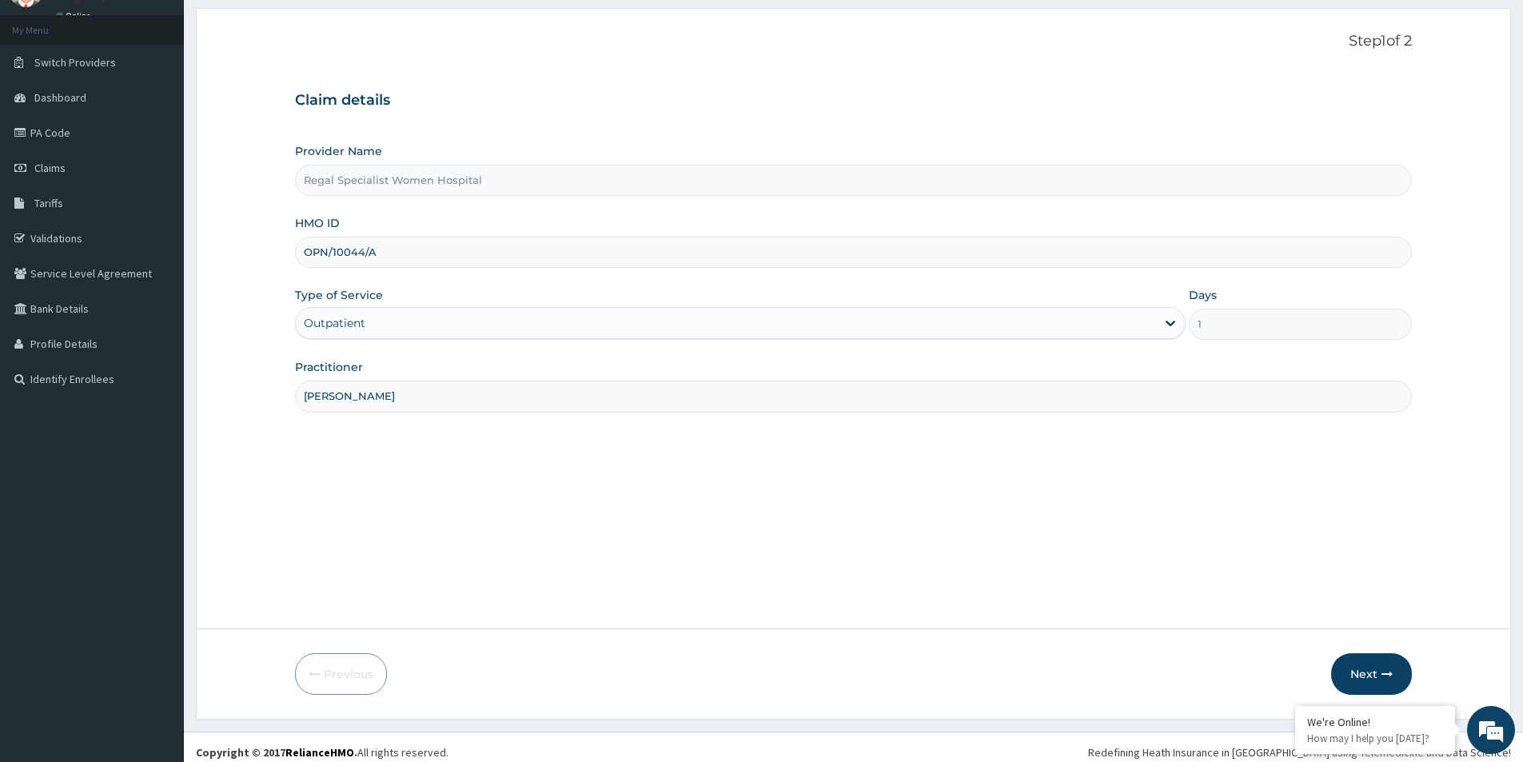
scroll to position [87, 0]
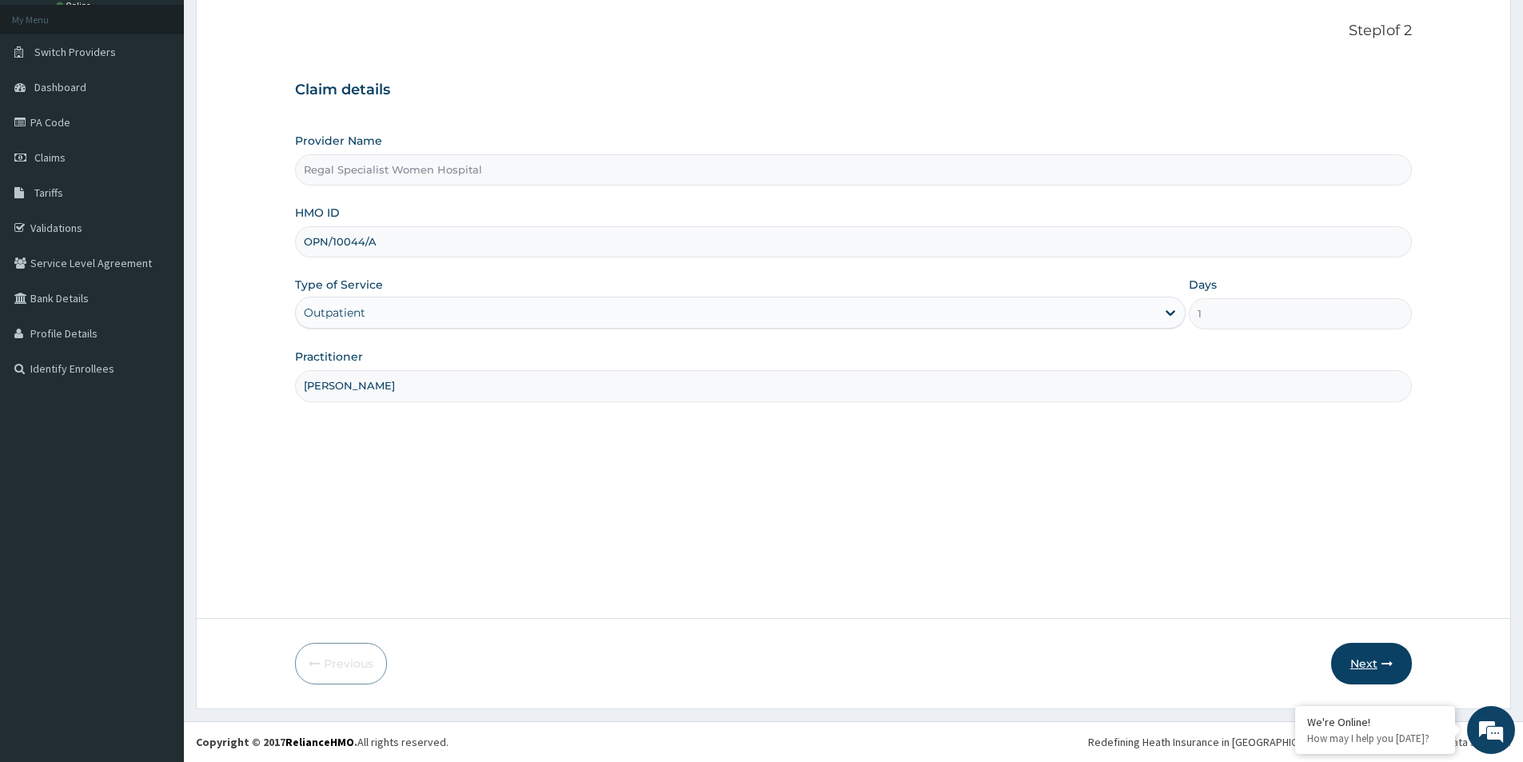
type input "[PERSON_NAME]"
click at [1367, 669] on button "Next" at bounding box center [1372, 664] width 81 height 42
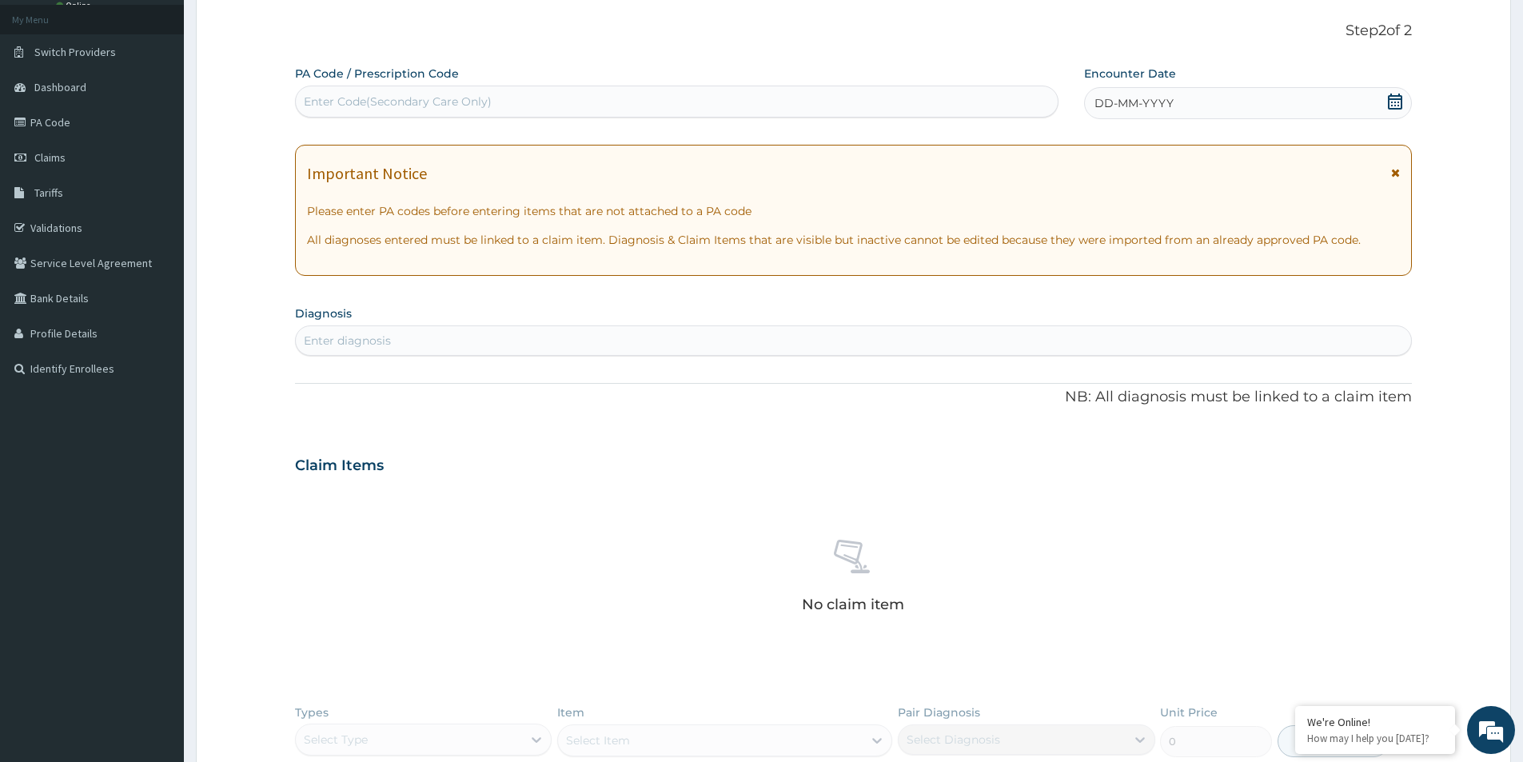
click at [350, 333] on div "Enter diagnosis" at bounding box center [347, 341] width 87 height 16
click at [349, 333] on div "Enter diagnosis" at bounding box center [347, 341] width 87 height 16
click at [345, 333] on div "Enter diagnosis" at bounding box center [854, 341] width 1116 height 26
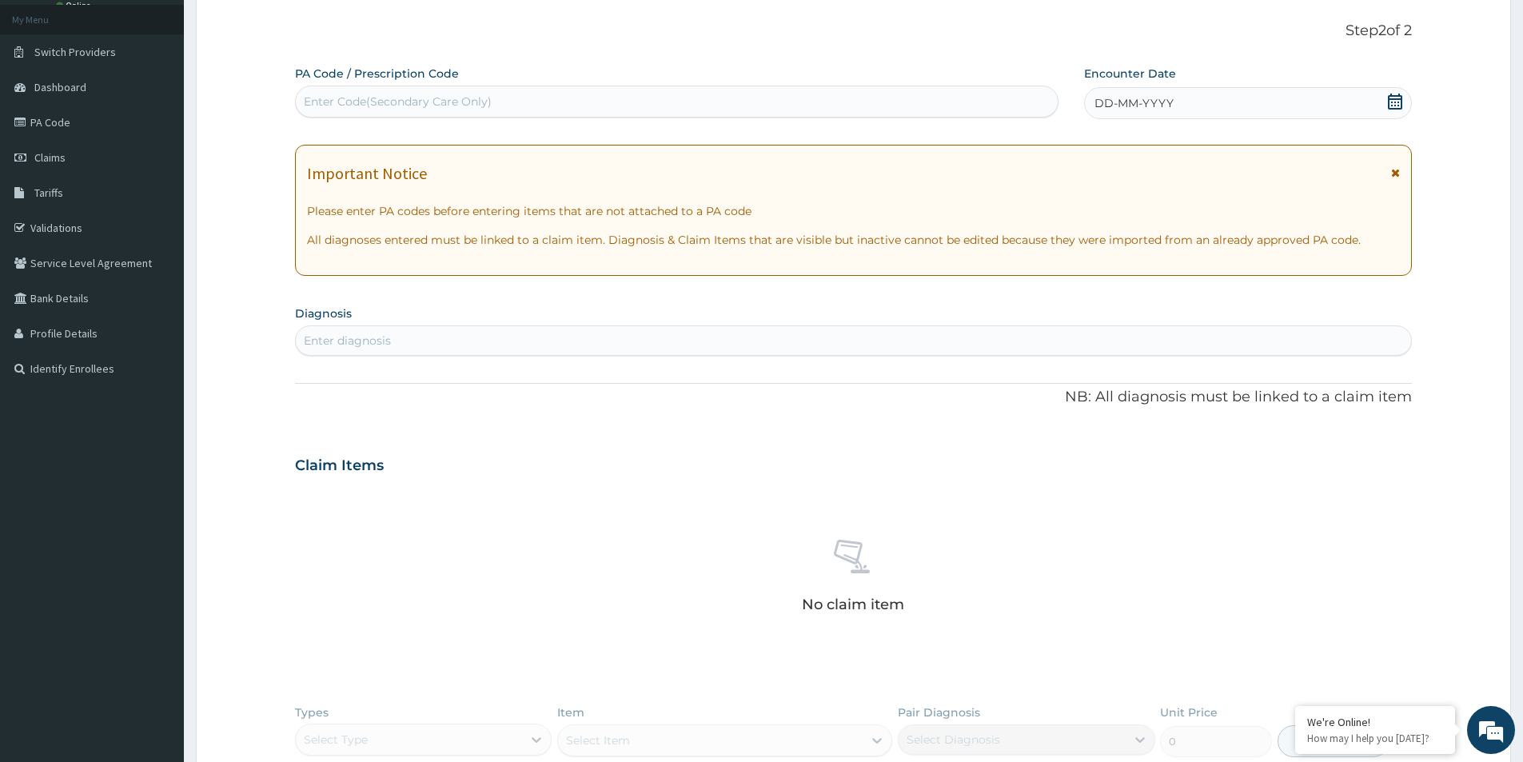
click at [345, 335] on div "Enter diagnosis" at bounding box center [347, 341] width 87 height 16
click at [1395, 107] on icon at bounding box center [1395, 102] width 16 height 16
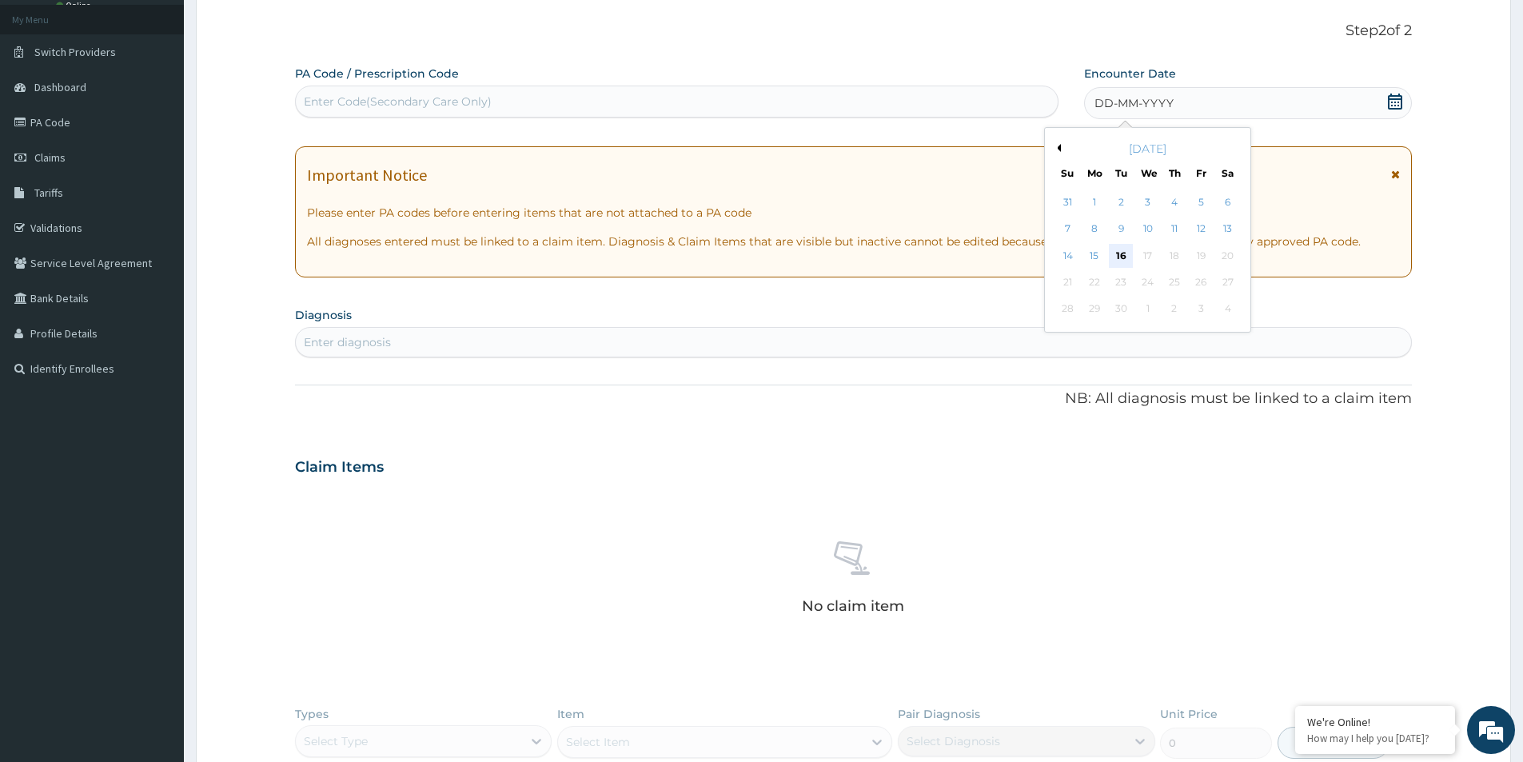
click at [1121, 255] on div "16" at bounding box center [1122, 256] width 24 height 24
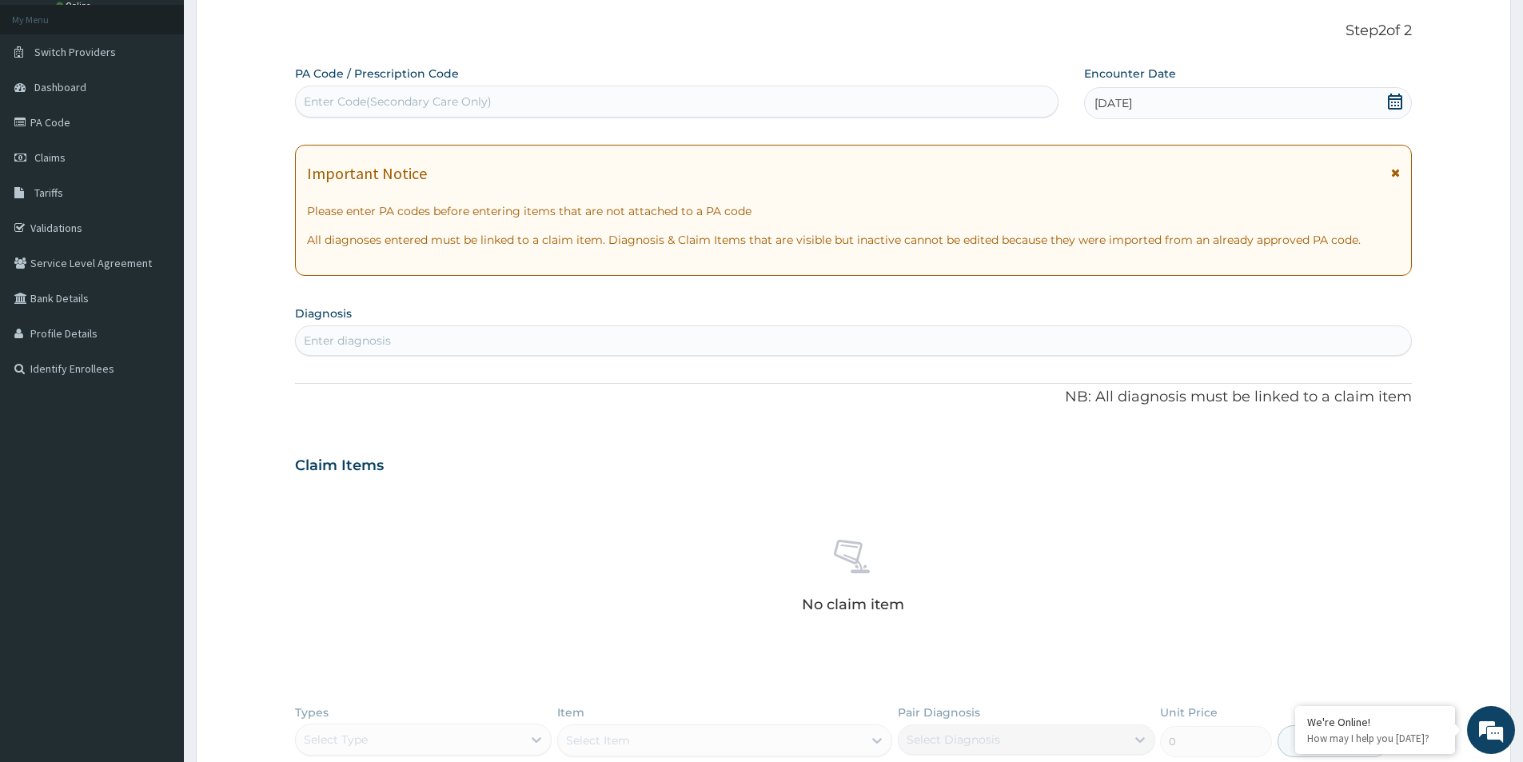
click at [692, 343] on div "Enter diagnosis" at bounding box center [854, 341] width 1116 height 26
type input "D"
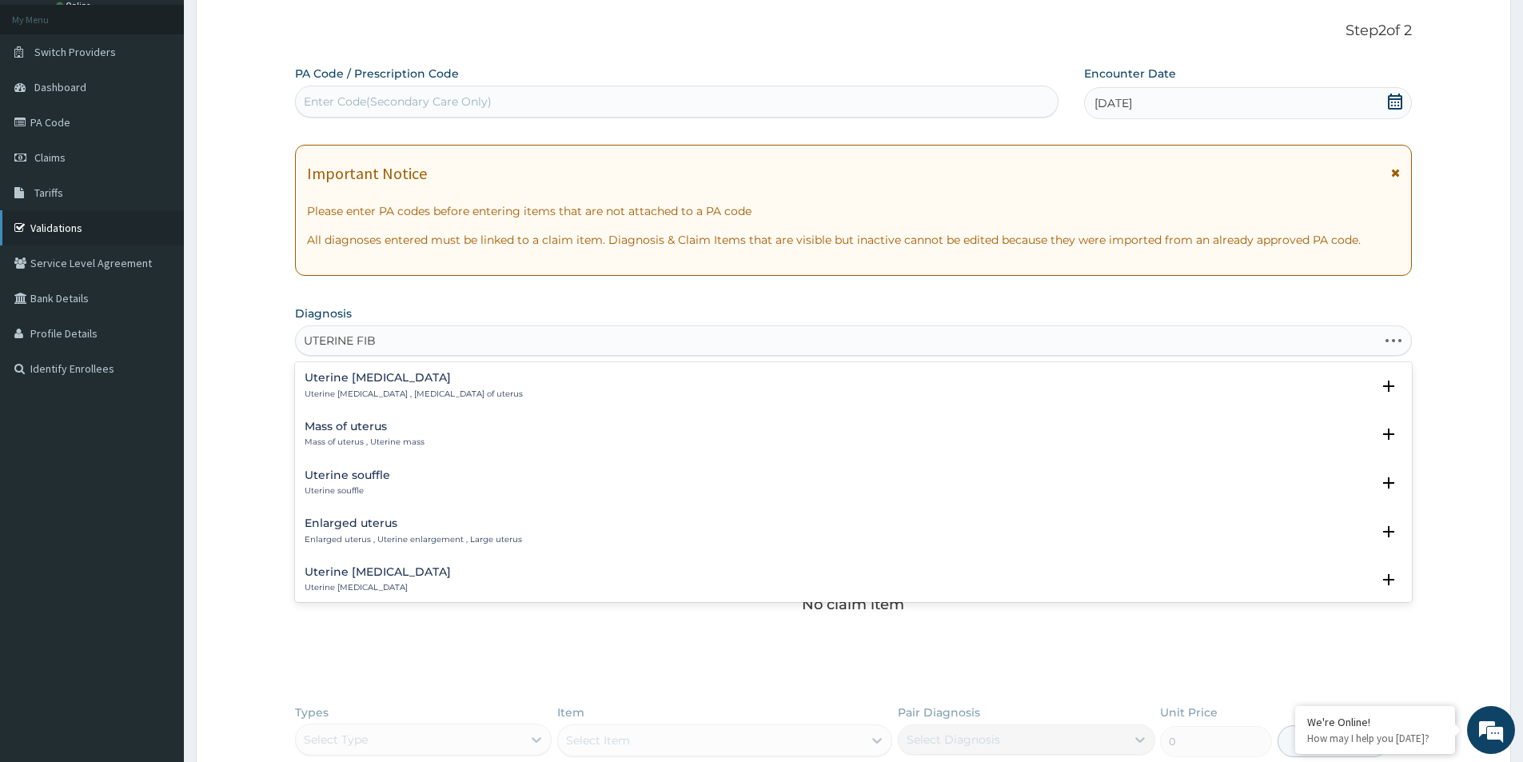
type input "UTERINE FIBR"
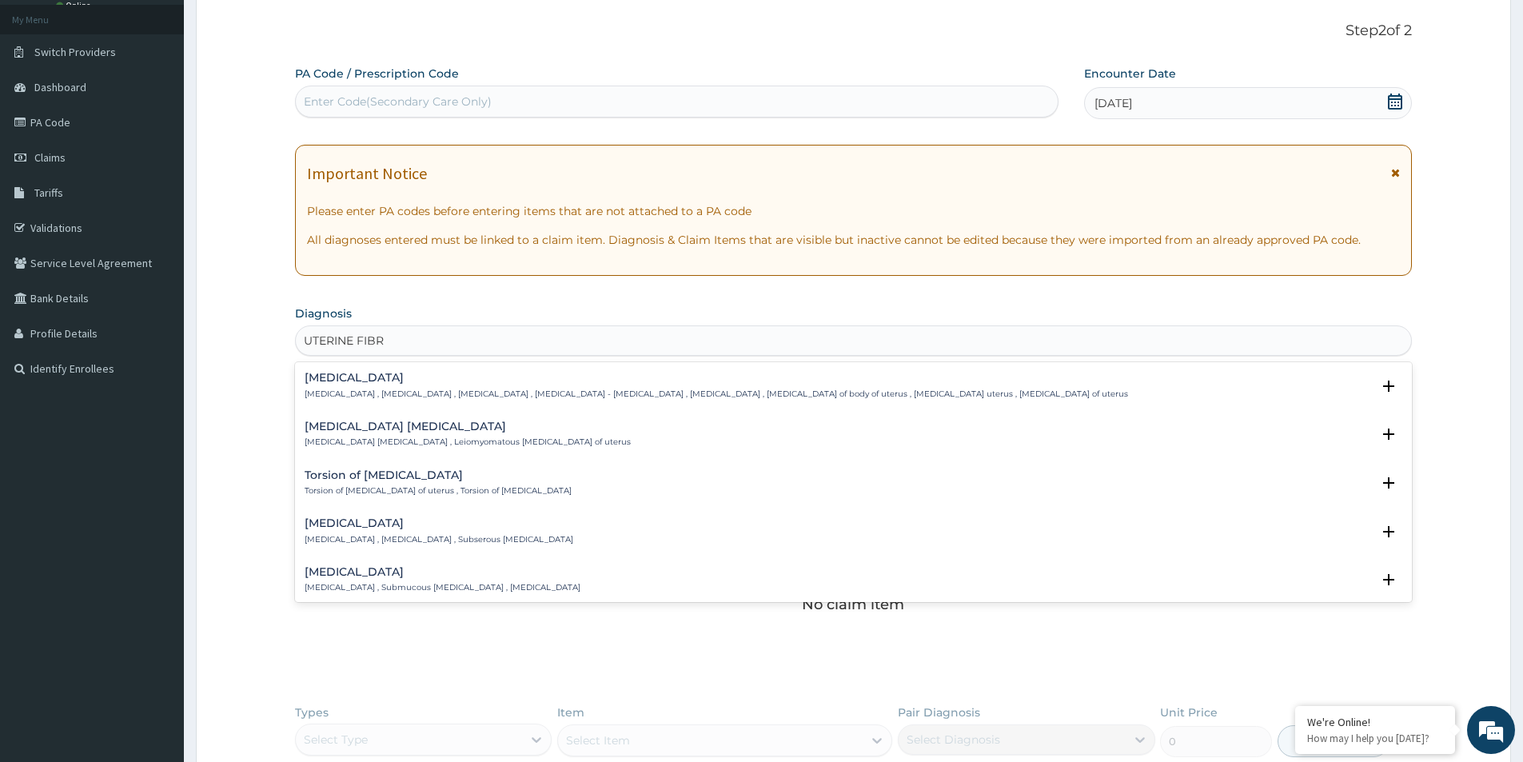
click at [353, 377] on h4 "Uterine leiomyoma" at bounding box center [717, 378] width 824 height 12
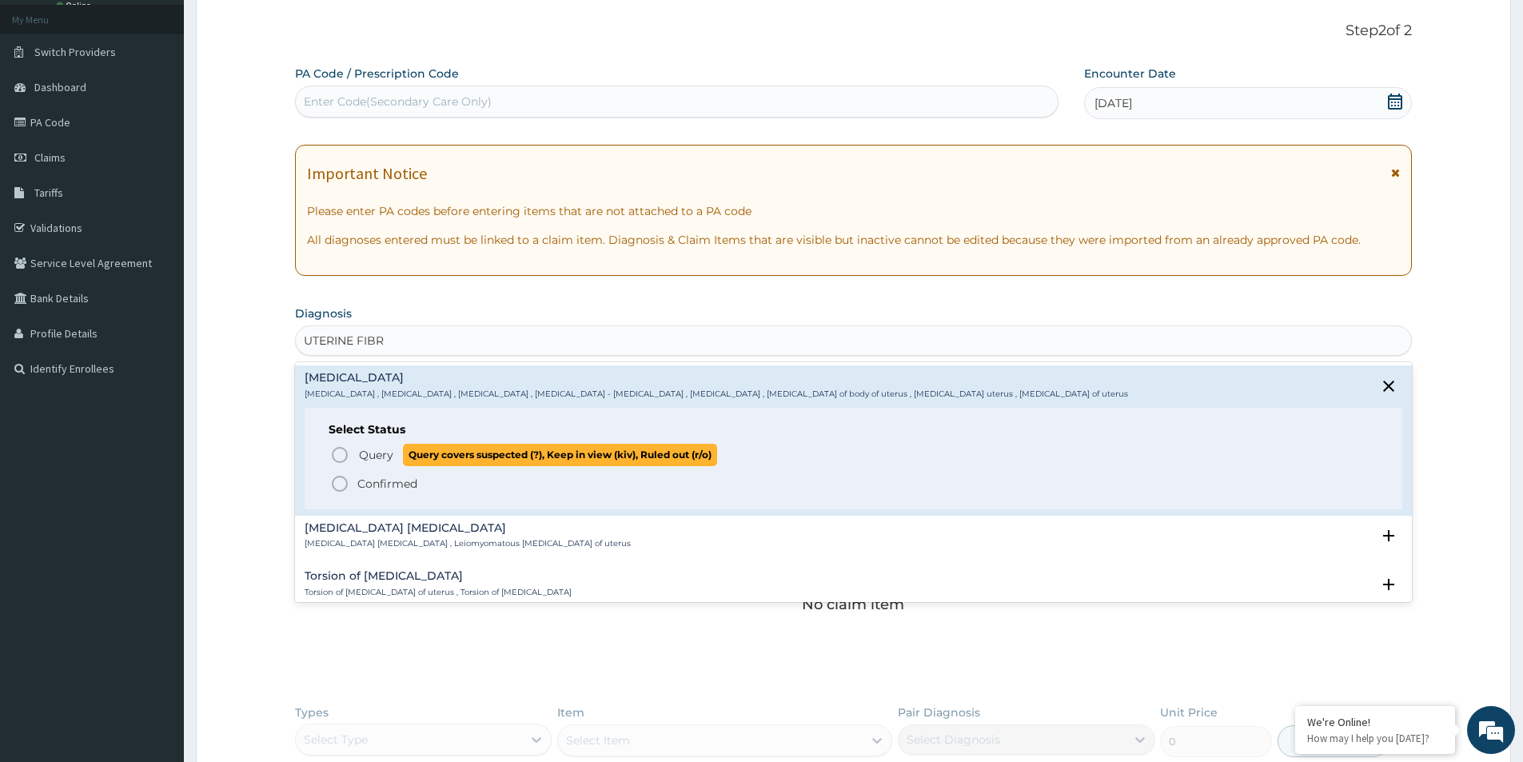
click at [341, 453] on icon "status option query" at bounding box center [339, 454] width 19 height 19
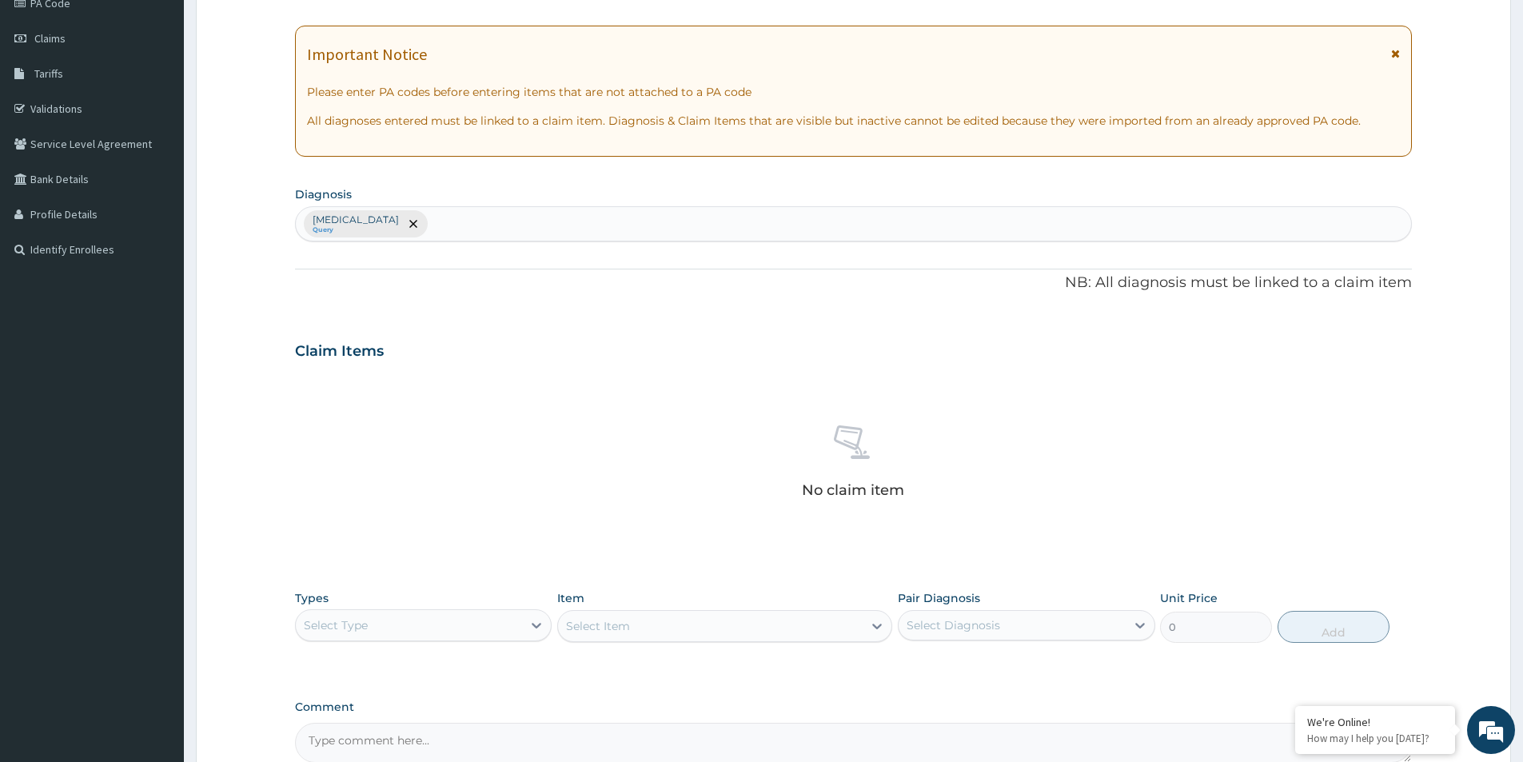
scroll to position [375, 0]
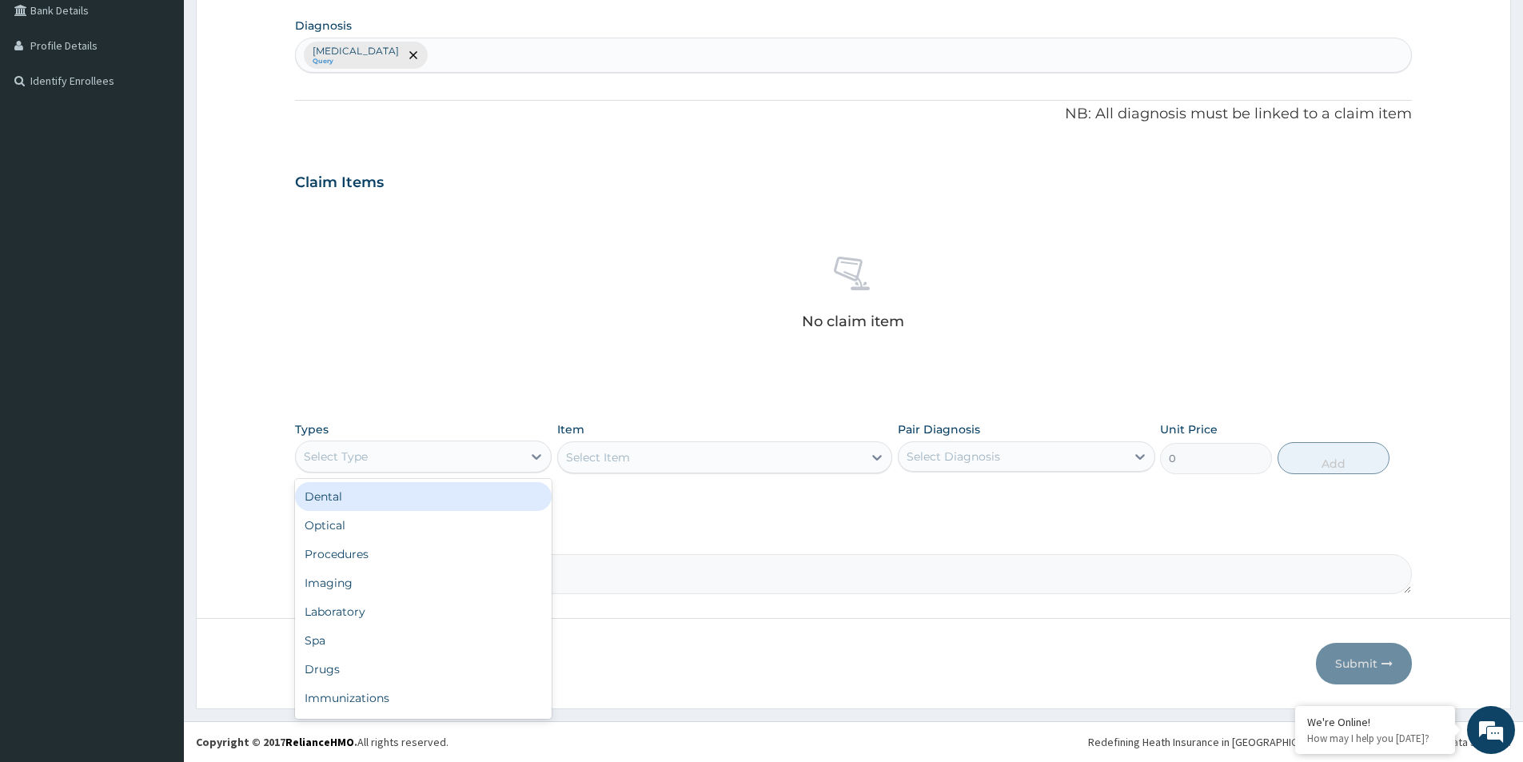
click at [451, 452] on div "Select Type" at bounding box center [409, 457] width 226 height 26
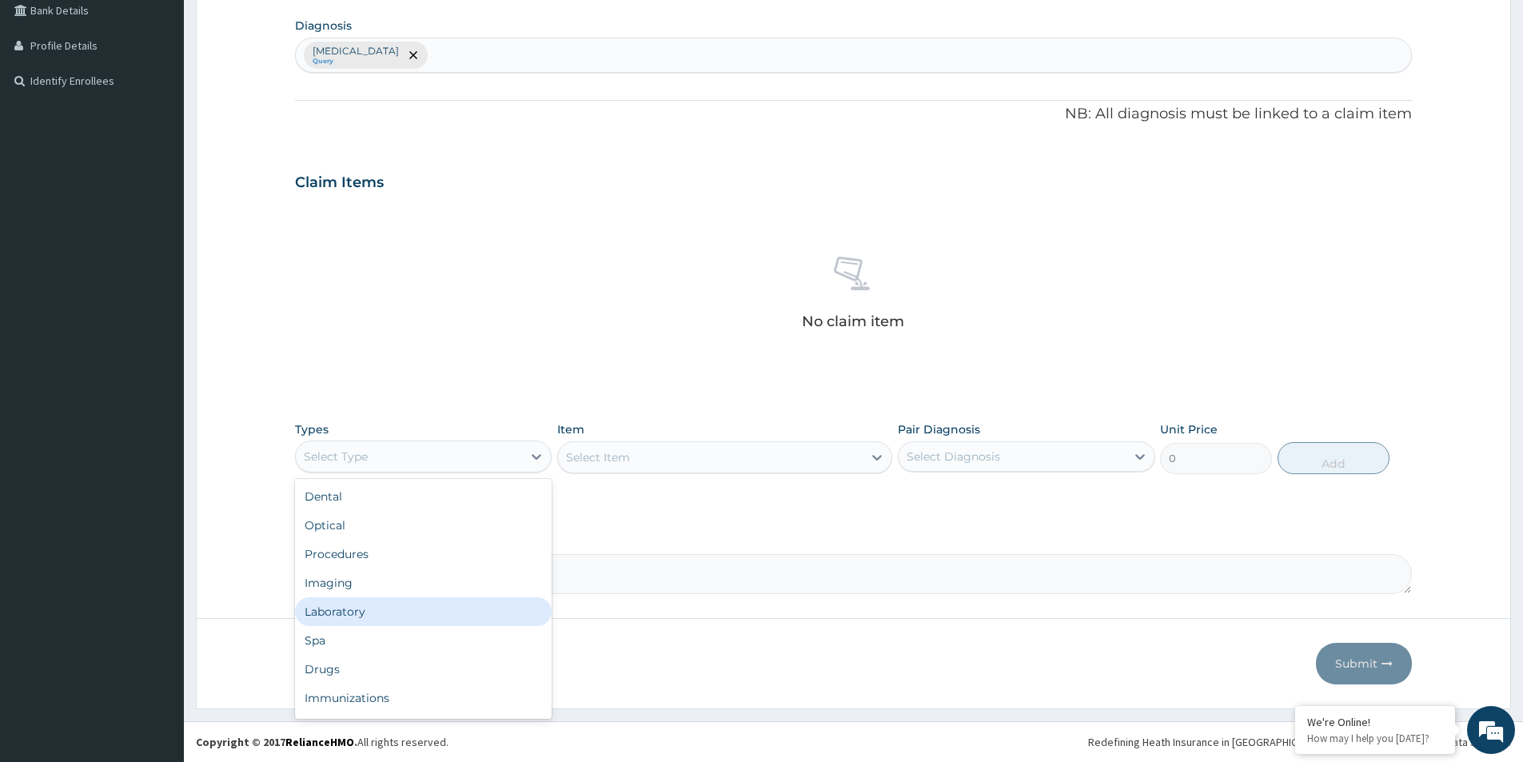
scroll to position [54, 0]
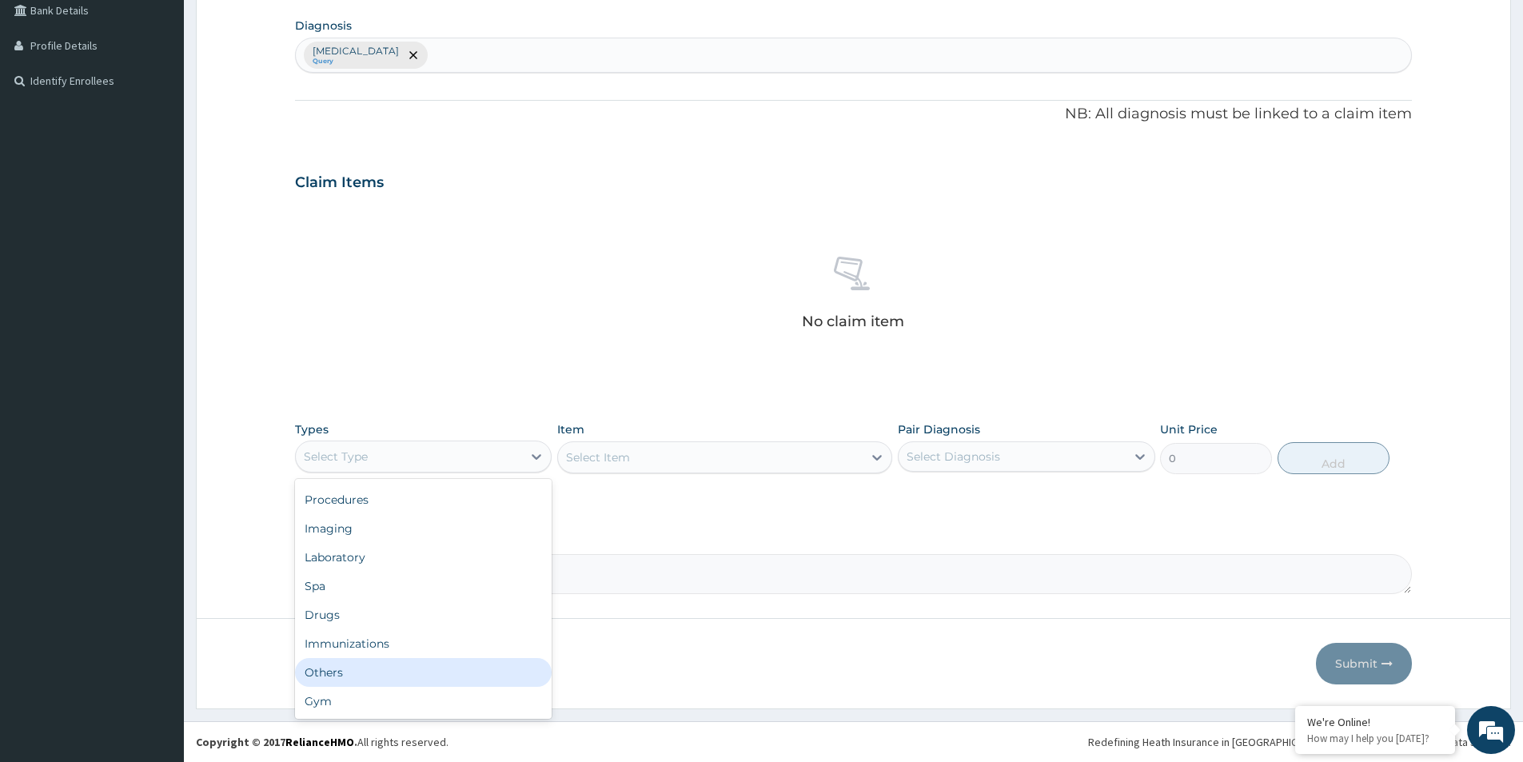
click at [338, 672] on div "Others" at bounding box center [423, 672] width 257 height 29
click at [712, 467] on div "Select Item" at bounding box center [724, 457] width 335 height 32
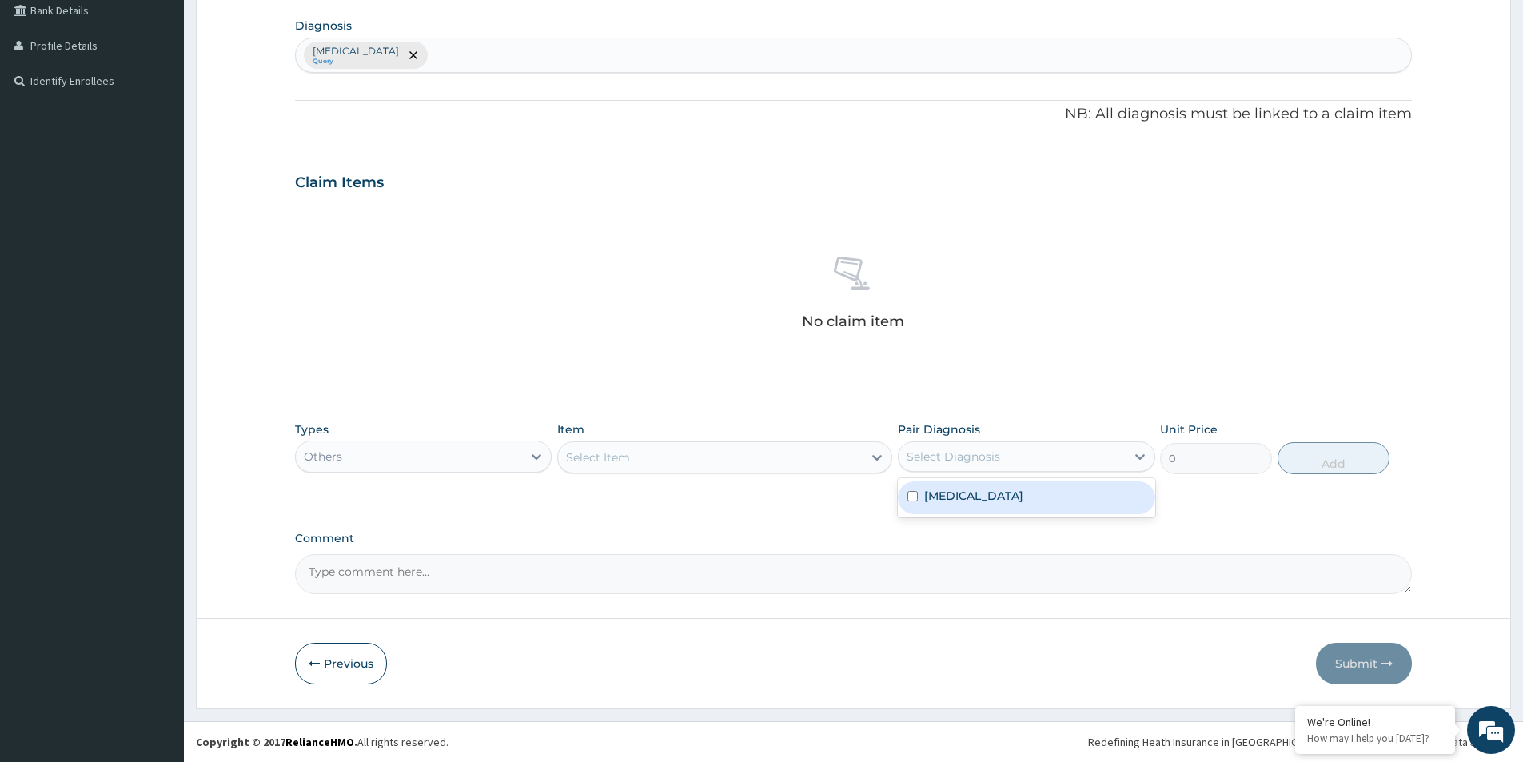
click at [1024, 461] on div "Select Diagnosis" at bounding box center [1012, 457] width 226 height 26
click at [965, 498] on label "Uterine leiomyoma" at bounding box center [973, 496] width 99 height 16
checkbox input "true"
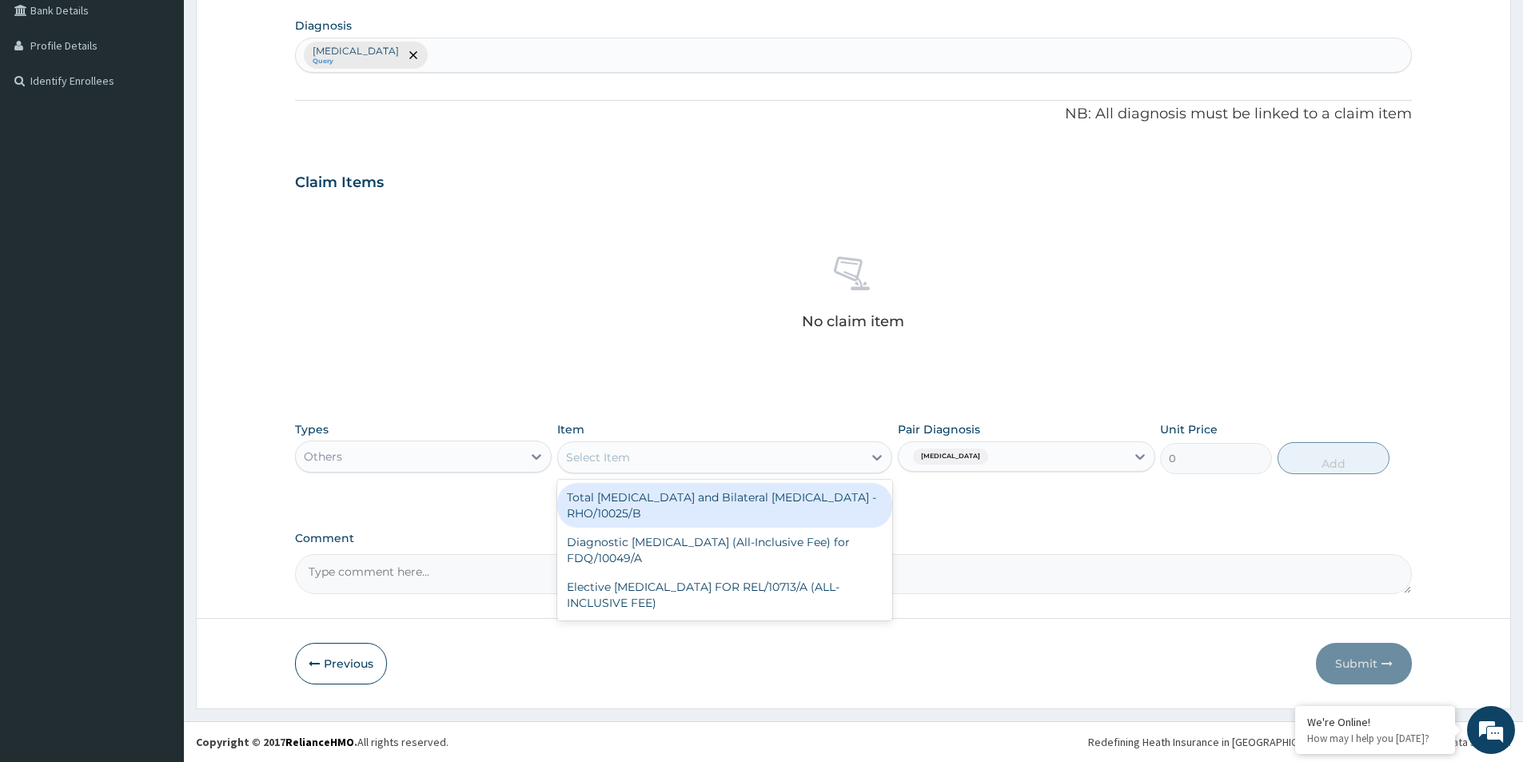
click at [818, 453] on div "Select Item" at bounding box center [710, 458] width 305 height 26
click at [488, 459] on div "Others" at bounding box center [409, 457] width 226 height 26
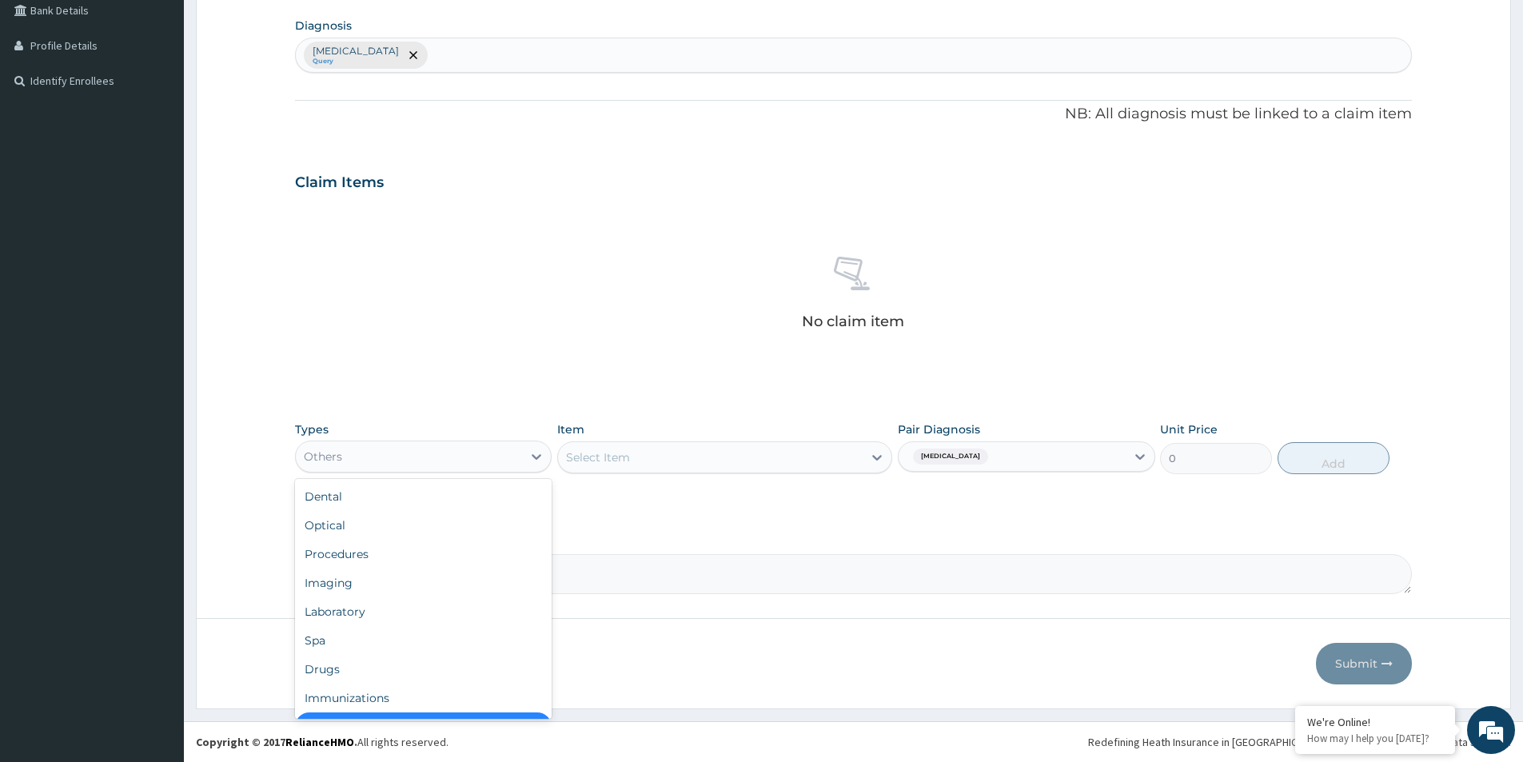
scroll to position [32, 0]
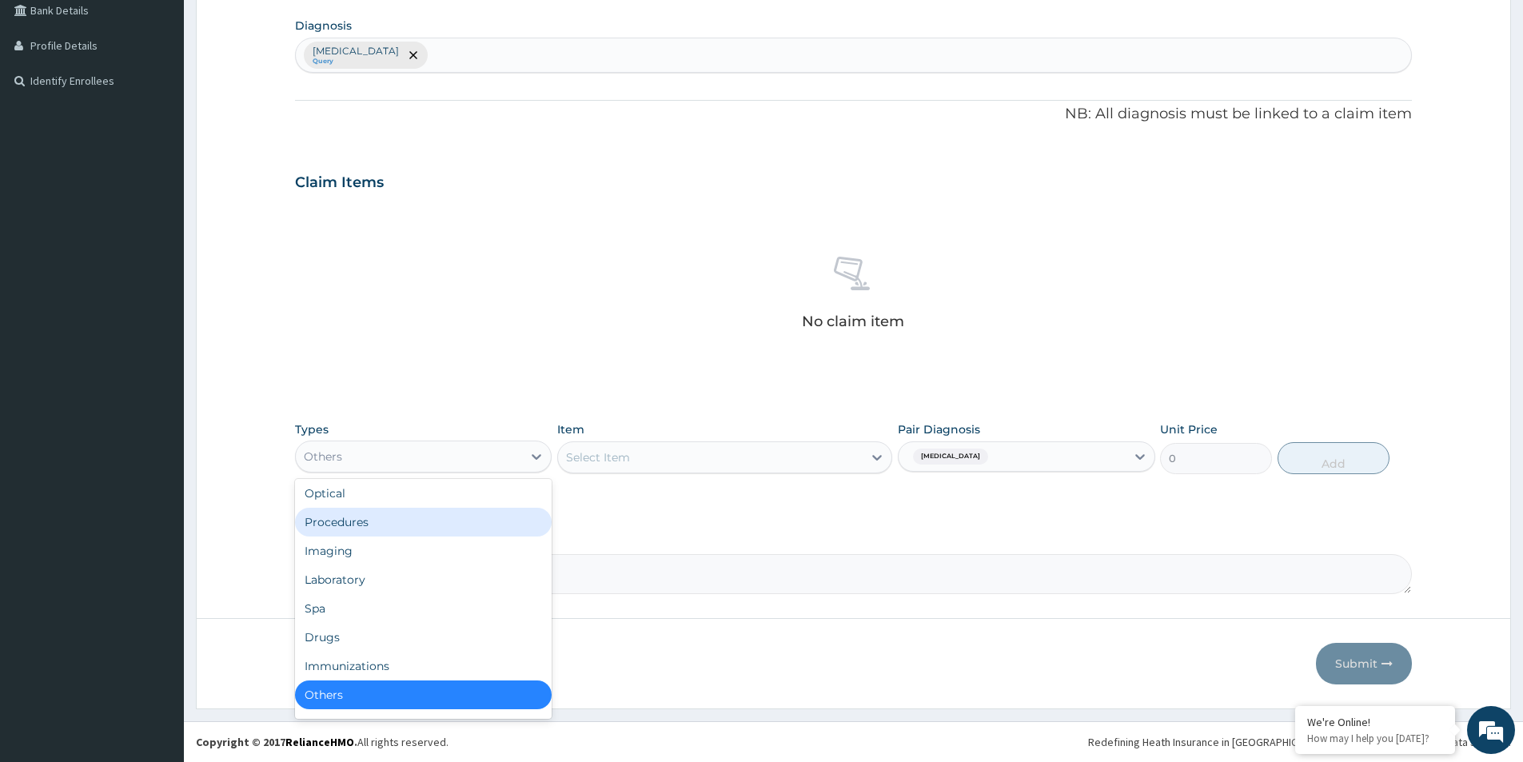
click at [425, 529] on div "Procedures" at bounding box center [423, 522] width 257 height 29
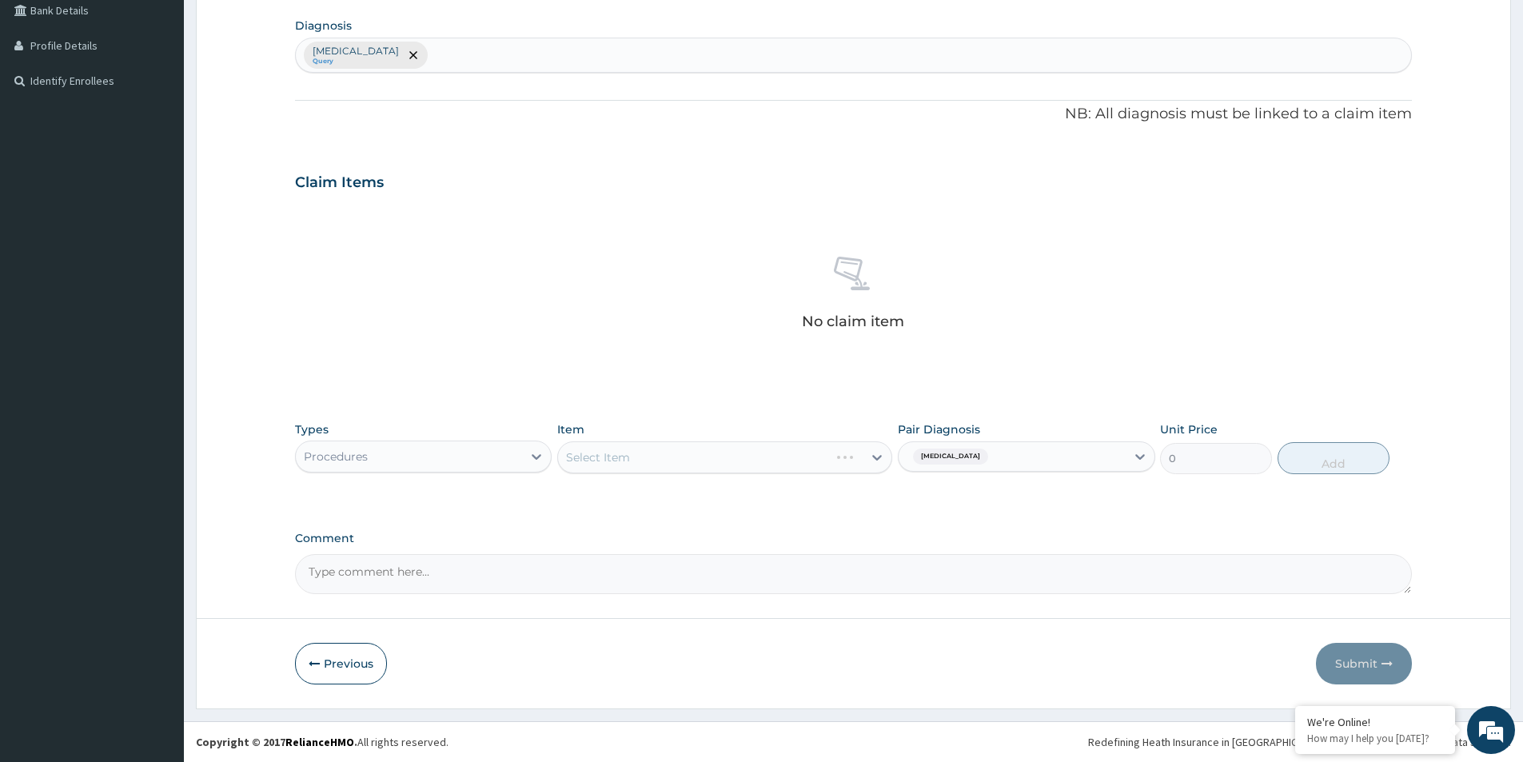
click at [750, 455] on div "Select Item" at bounding box center [724, 457] width 335 height 32
click at [773, 455] on div "Select Item" at bounding box center [724, 457] width 335 height 32
click at [860, 458] on div "Select Item" at bounding box center [710, 458] width 305 height 26
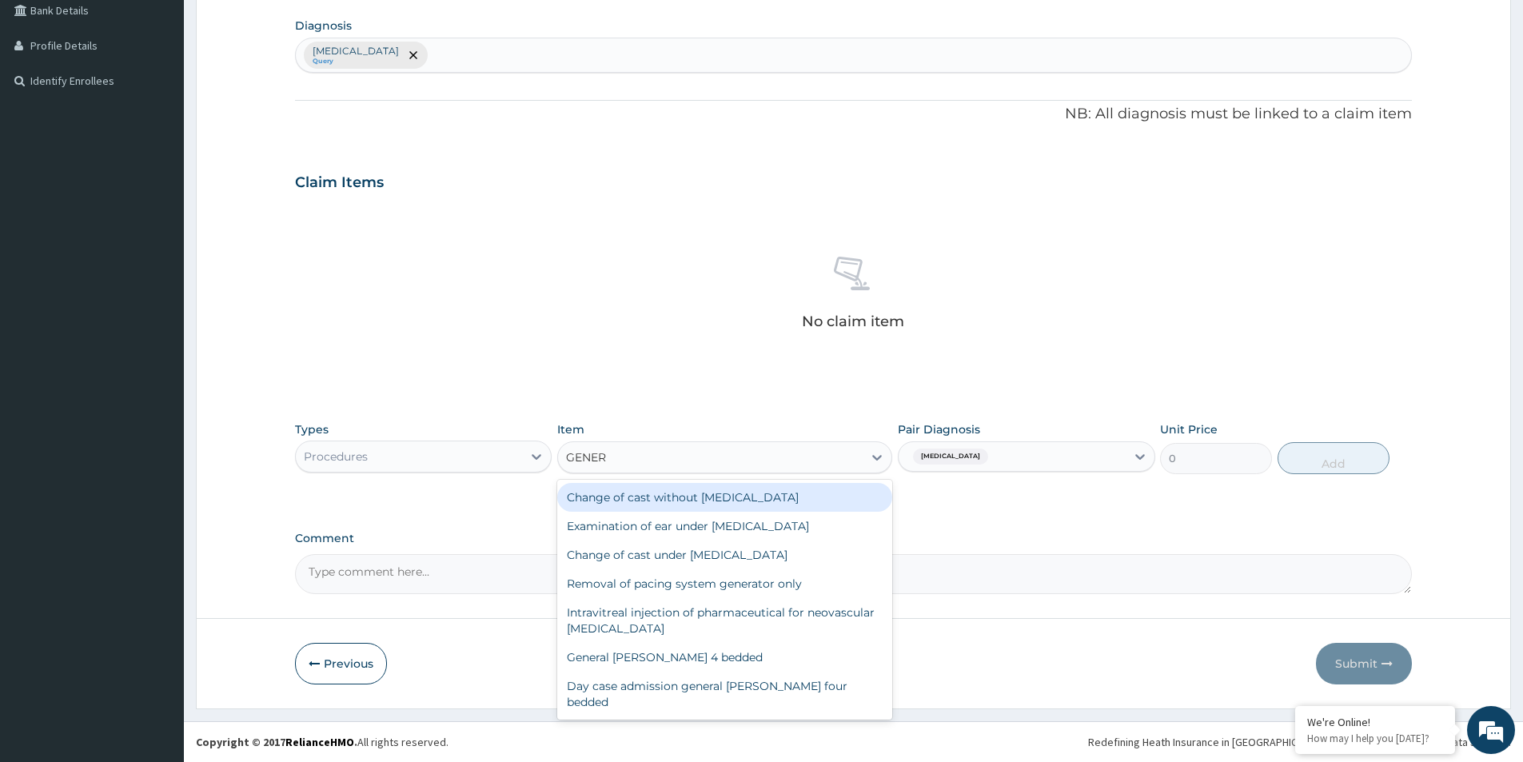
type input "GENERA"
click at [794, 717] on div "General practitioner Consultation first outpatient consultation" at bounding box center [724, 739] width 335 height 45
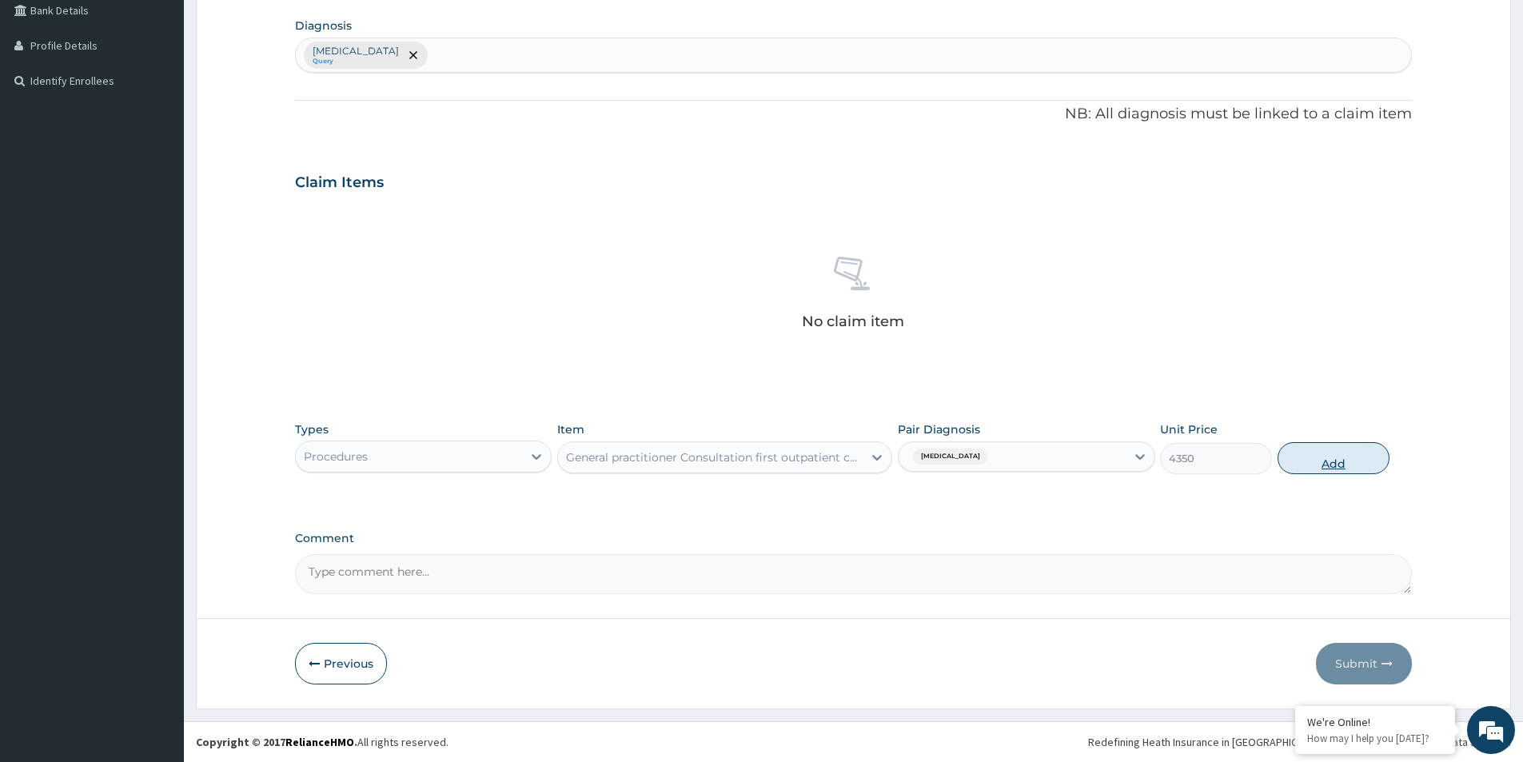
click at [1312, 458] on button "Add" at bounding box center [1334, 458] width 112 height 32
type input "0"
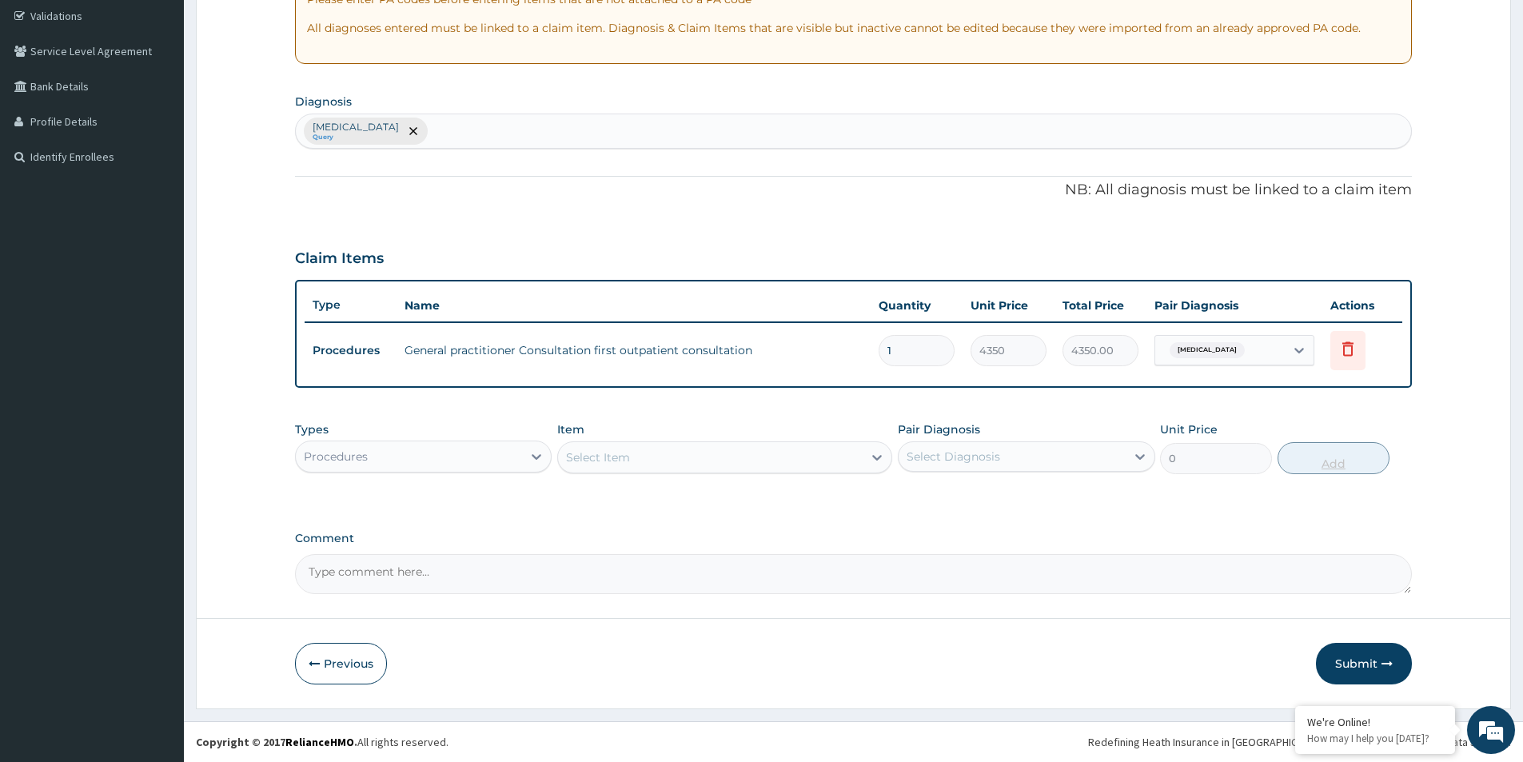
scroll to position [299, 0]
click at [1341, 657] on button "Submit" at bounding box center [1364, 664] width 96 height 42
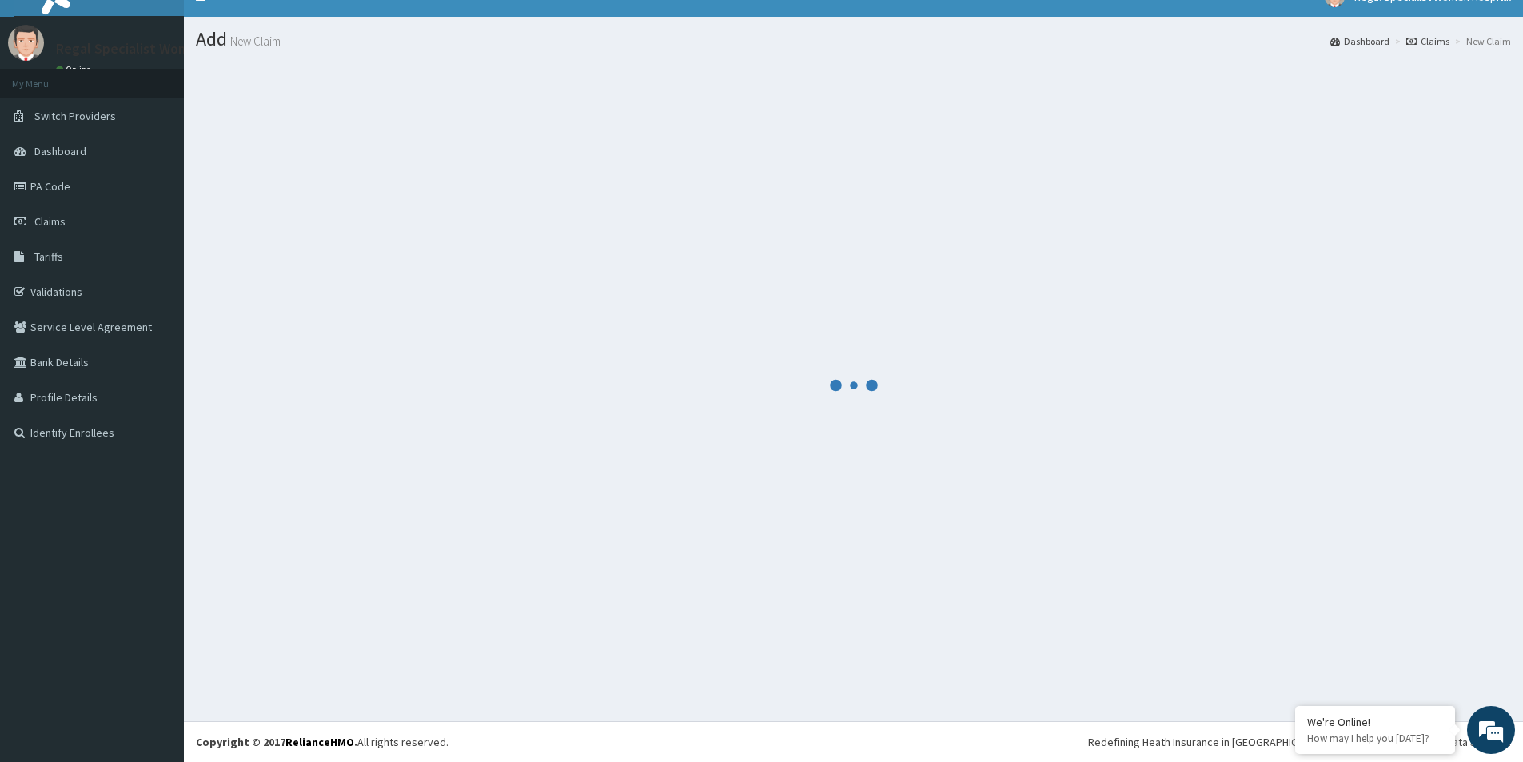
scroll to position [23, 0]
